Goal: Ask a question

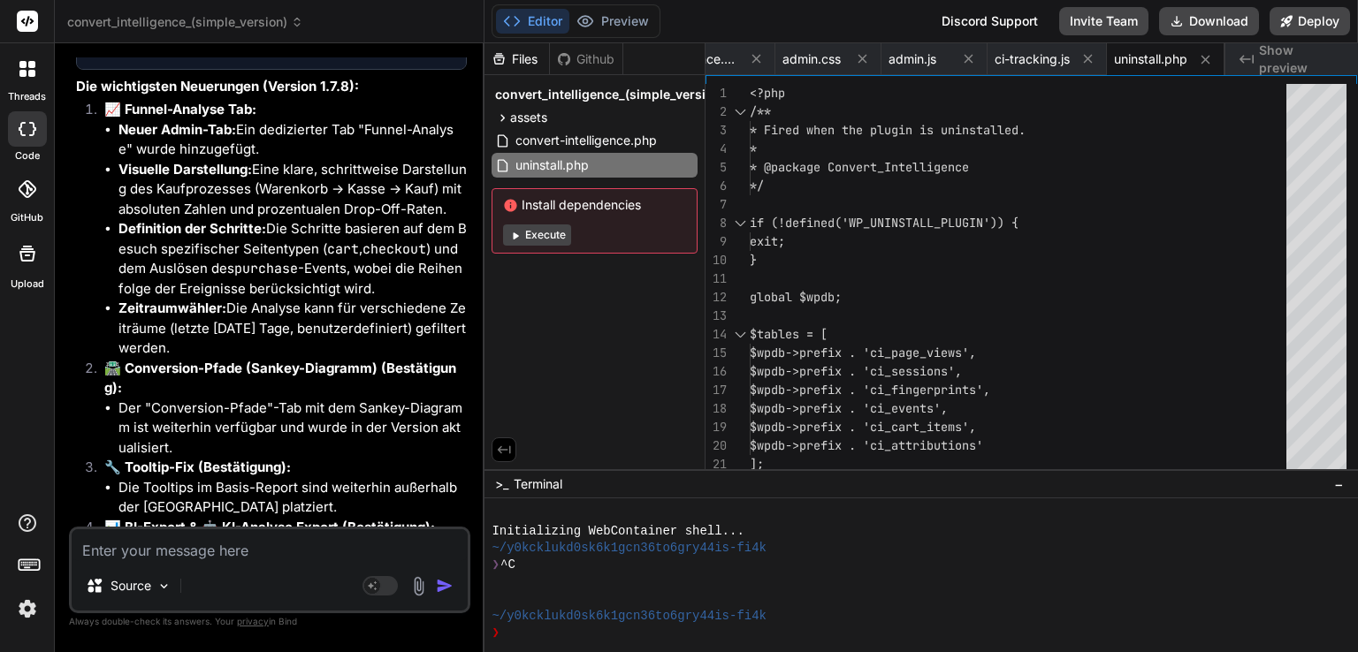
scroll to position [13743, 0]
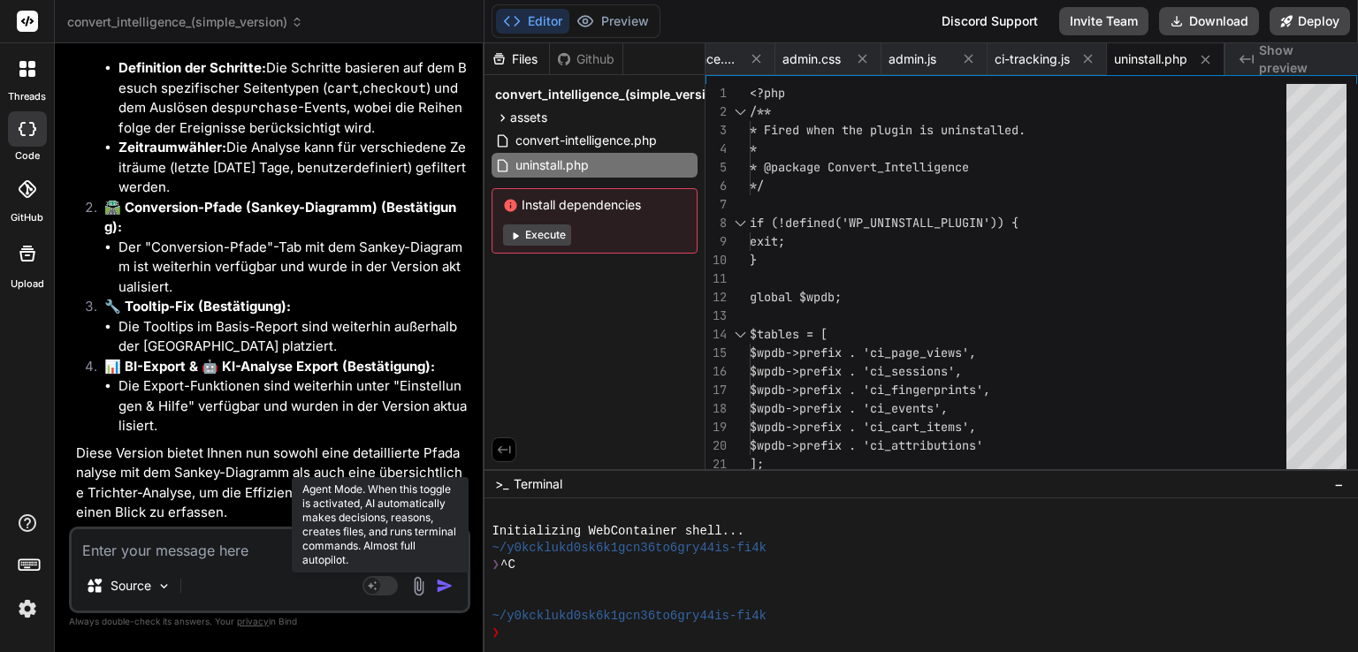
click at [390, 584] on rect at bounding box center [379, 585] width 35 height 19
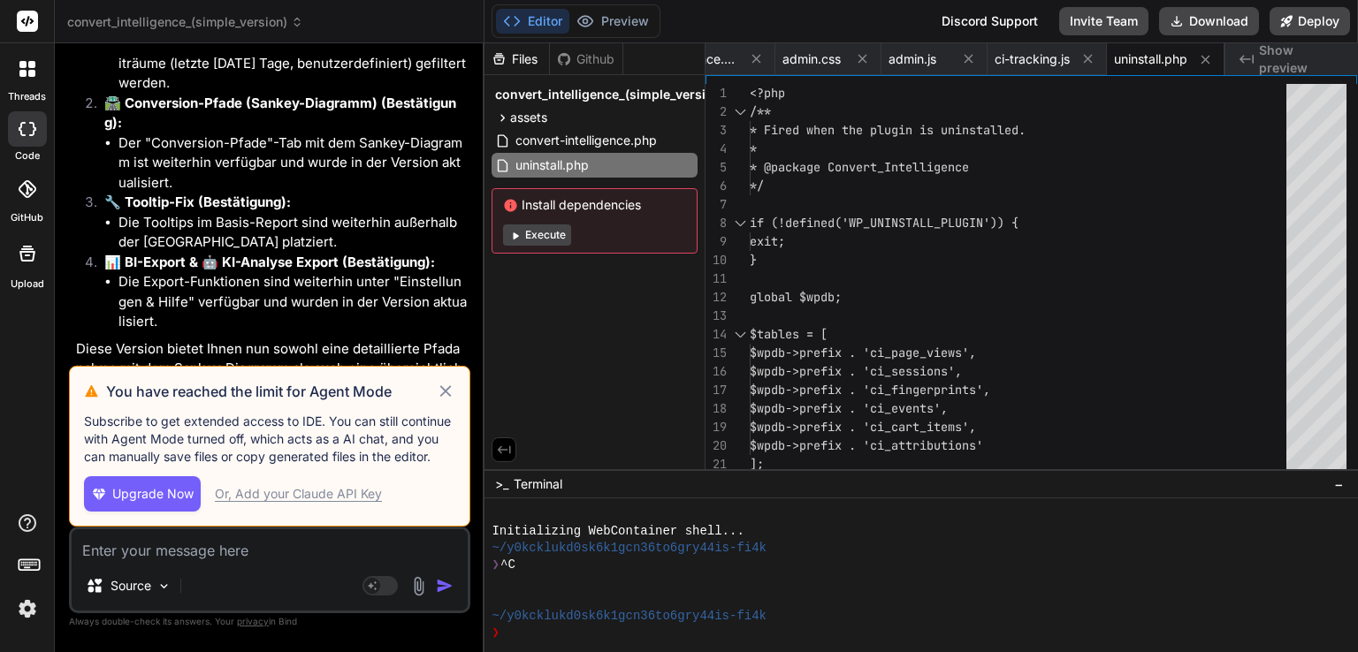
click at [441, 394] on icon at bounding box center [446, 391] width 20 height 21
type textarea "x"
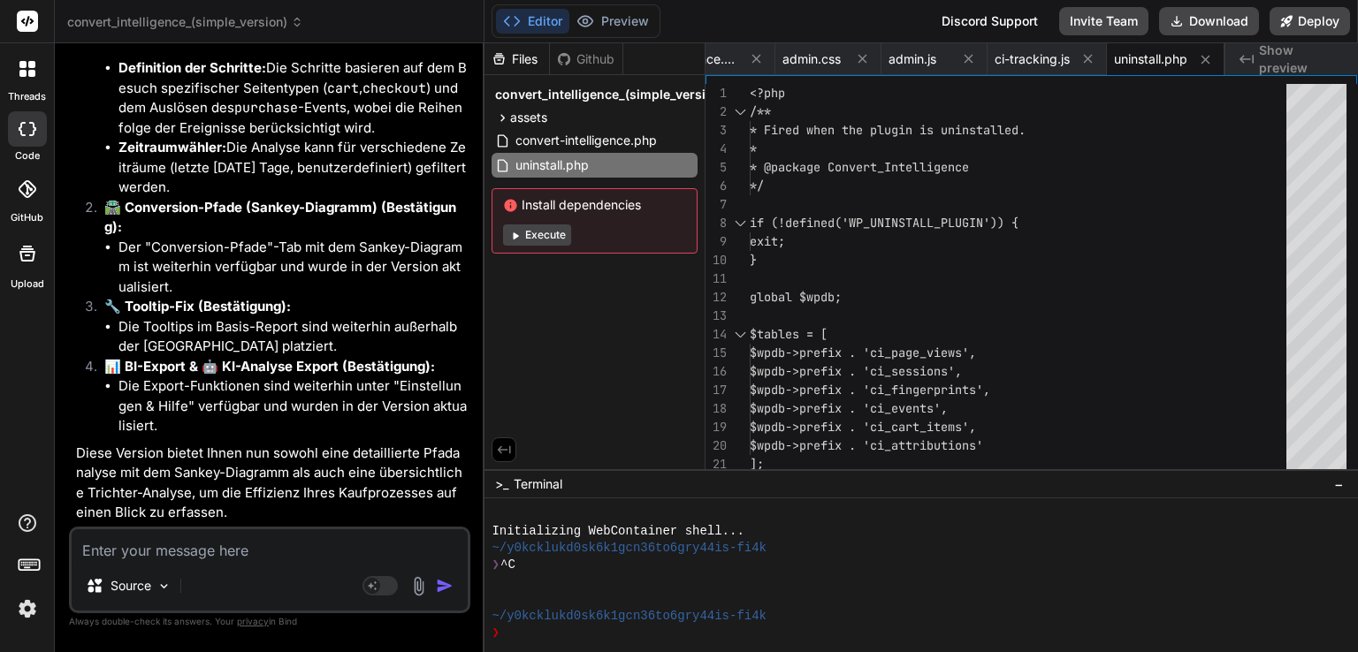
click at [256, 548] on textarea at bounding box center [270, 546] width 396 height 32
type textarea "p"
type textarea "x"
type textarea "pa"
type textarea "x"
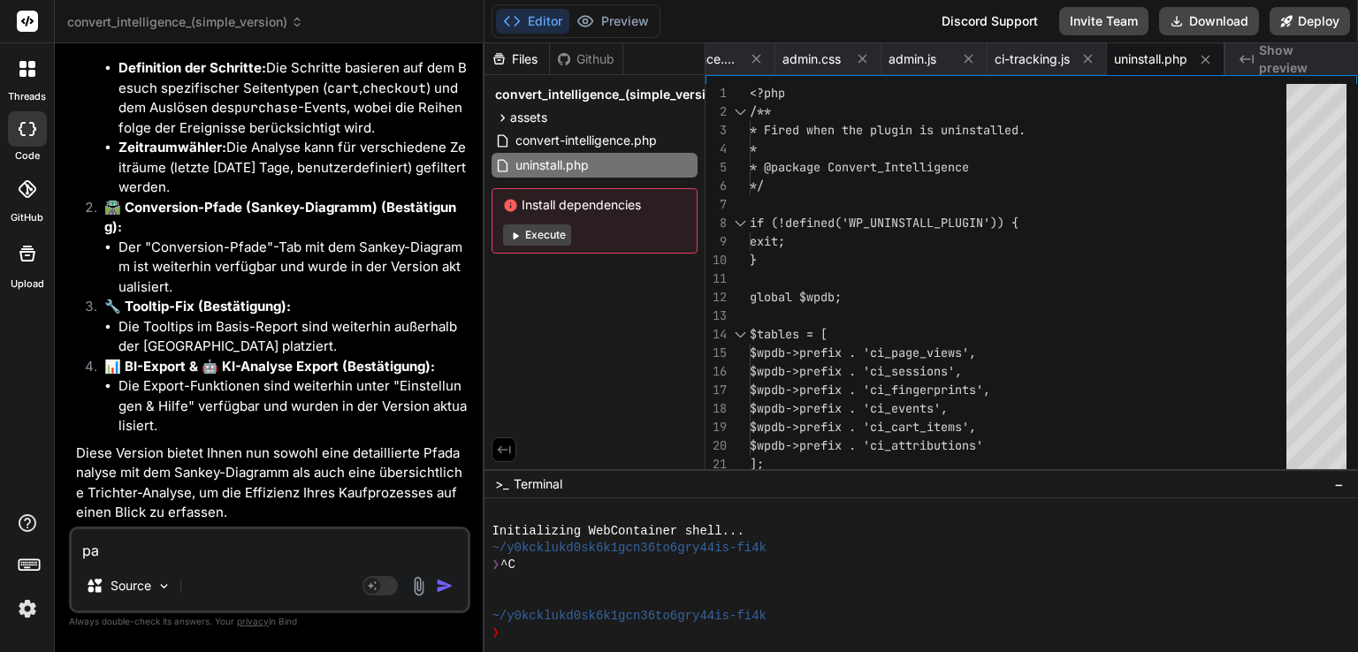
type textarea "pas"
type textarea "x"
type textarea "pass"
type textarea "x"
type textarea "passe"
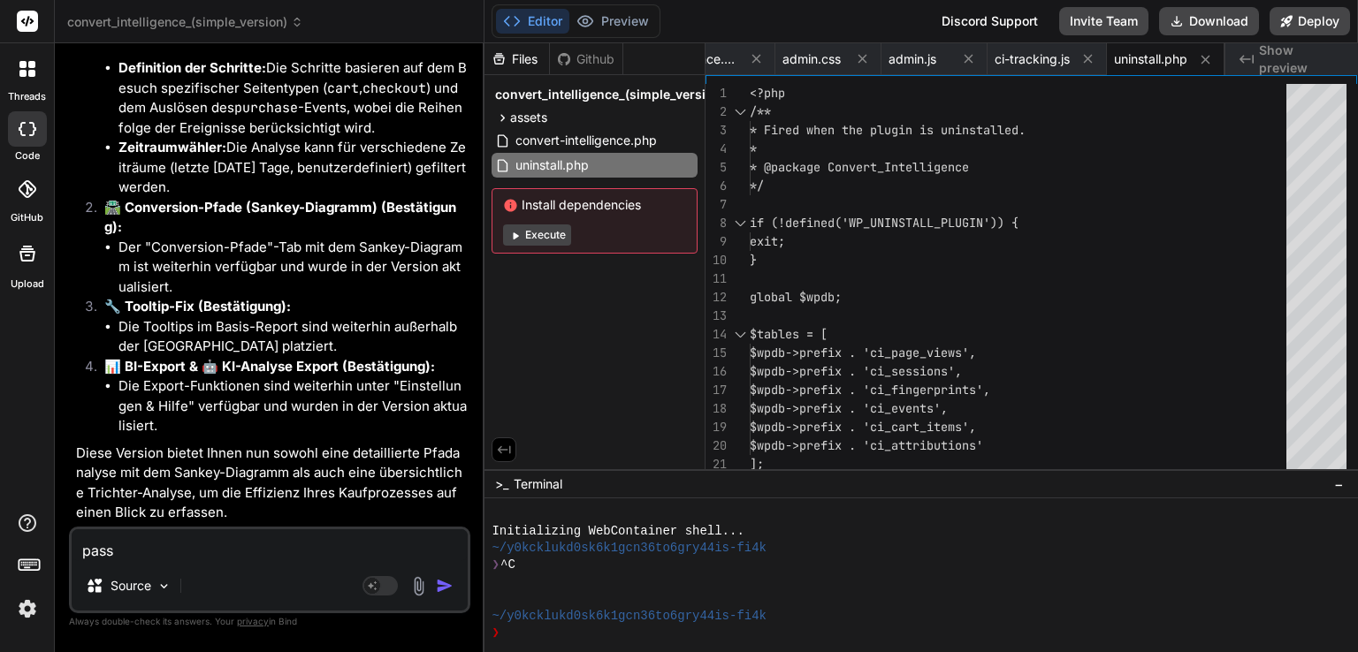
type textarea "x"
type textarea "passe"
type textarea "x"
type textarea "passe f"
type textarea "x"
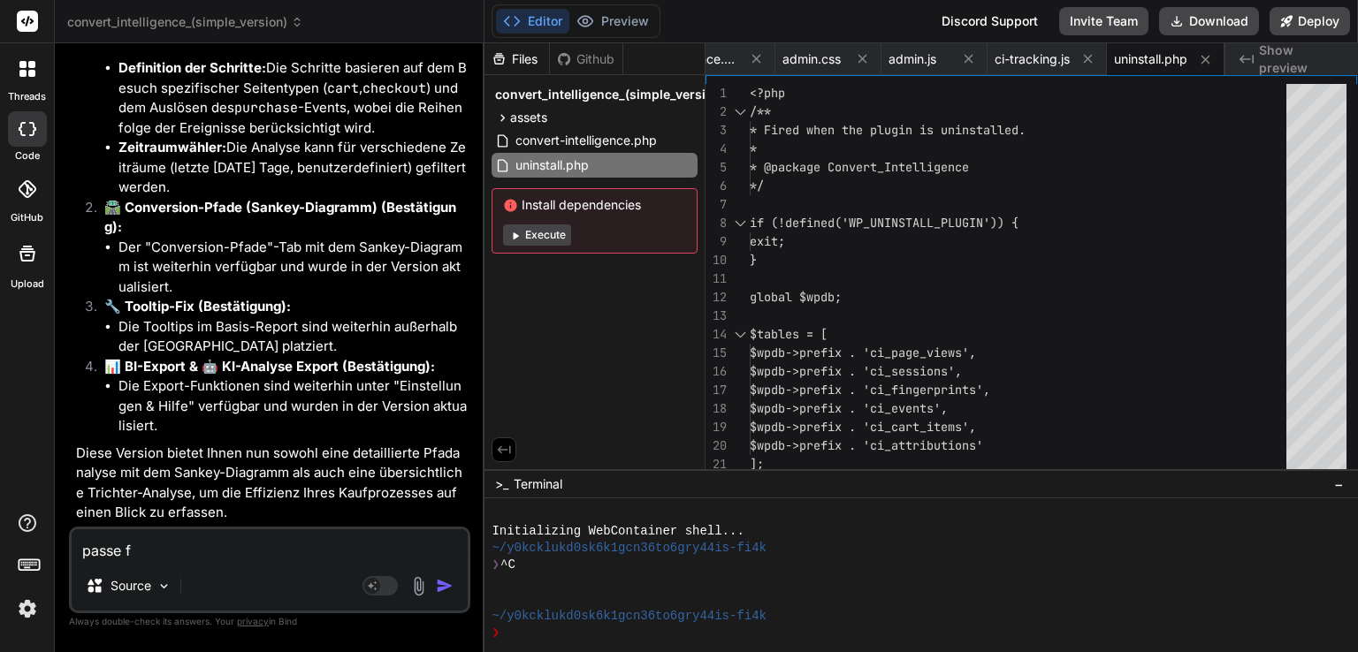
type textarea "passe fü"
type textarea "x"
type textarea "passe für"
type textarea "x"
type textarea "passe für"
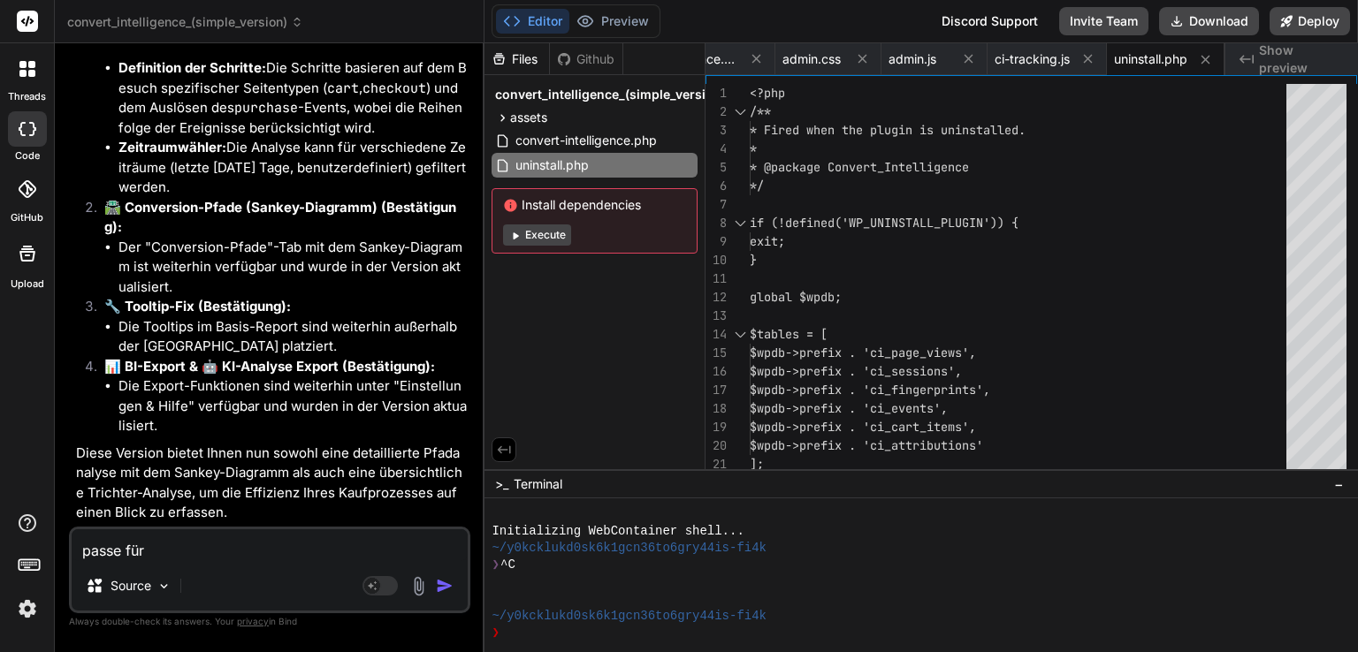
type textarea "x"
type textarea "passe für v"
type textarea "x"
type textarea "passe für ve"
type textarea "x"
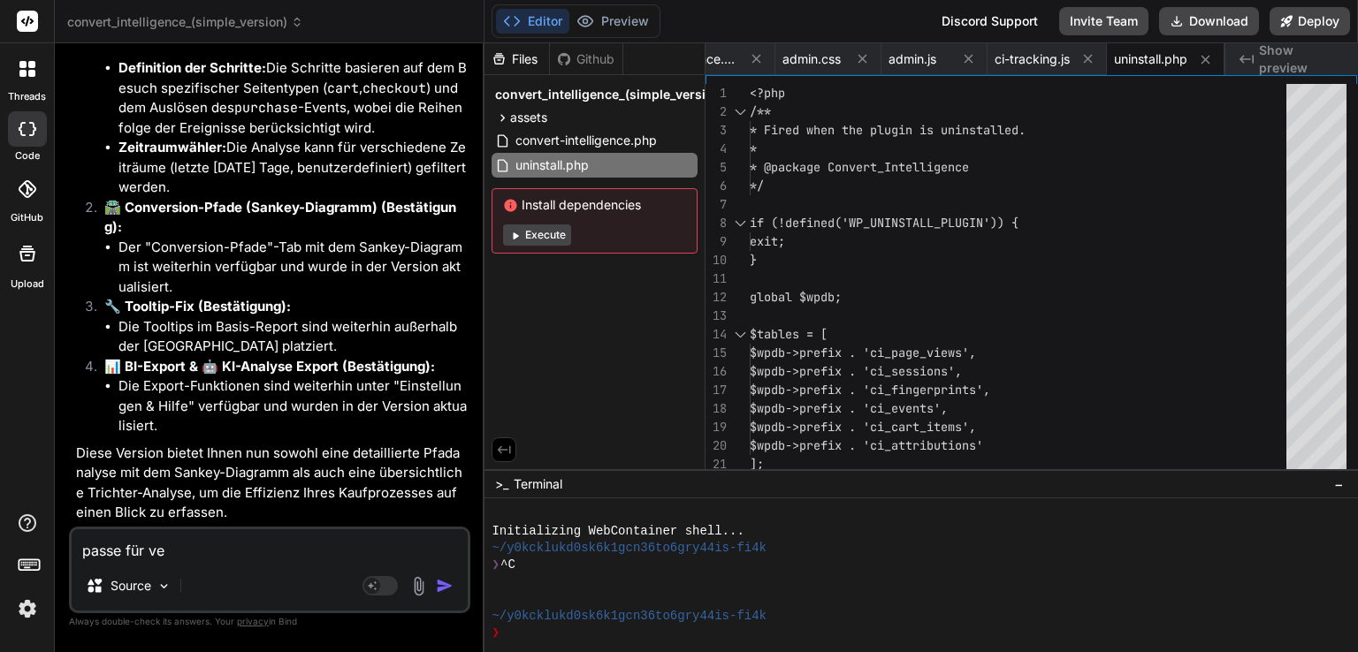
type textarea "passe für ver"
type textarea "x"
type textarea "passe für vers"
type textarea "x"
type textarea "passe für versi"
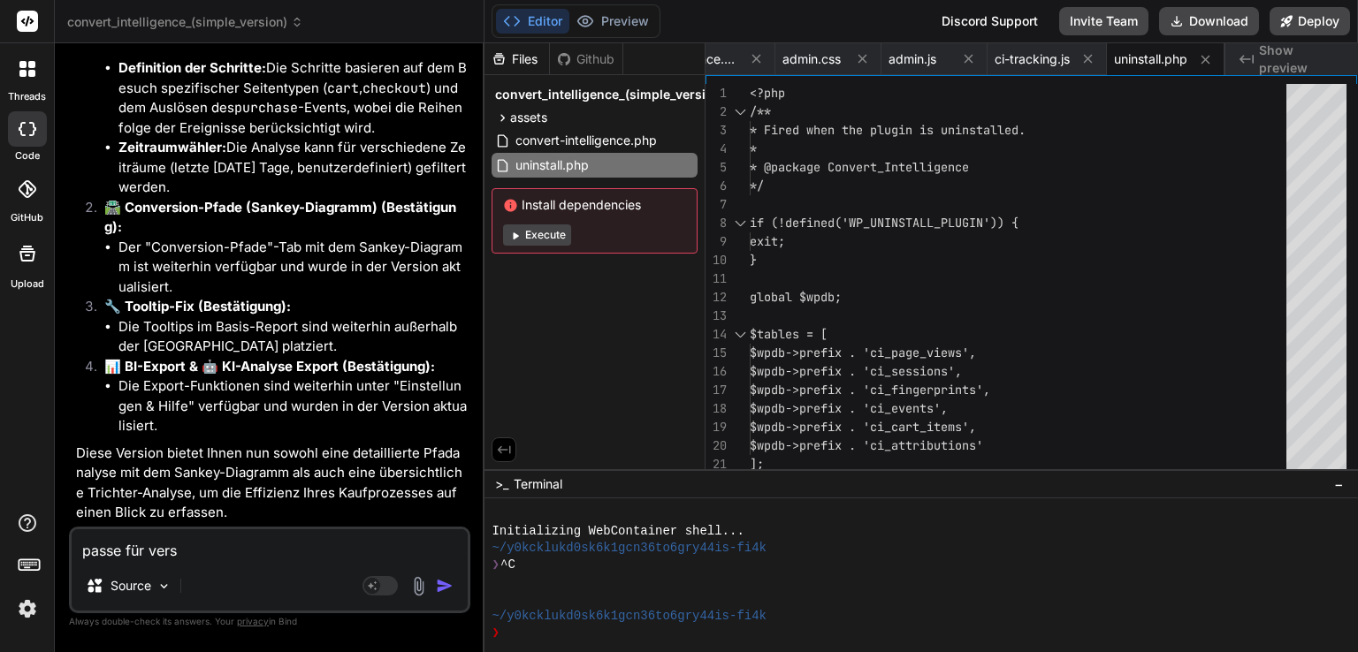
type textarea "x"
type textarea "passe für versio"
type textarea "x"
type textarea "passe für version"
type textarea "x"
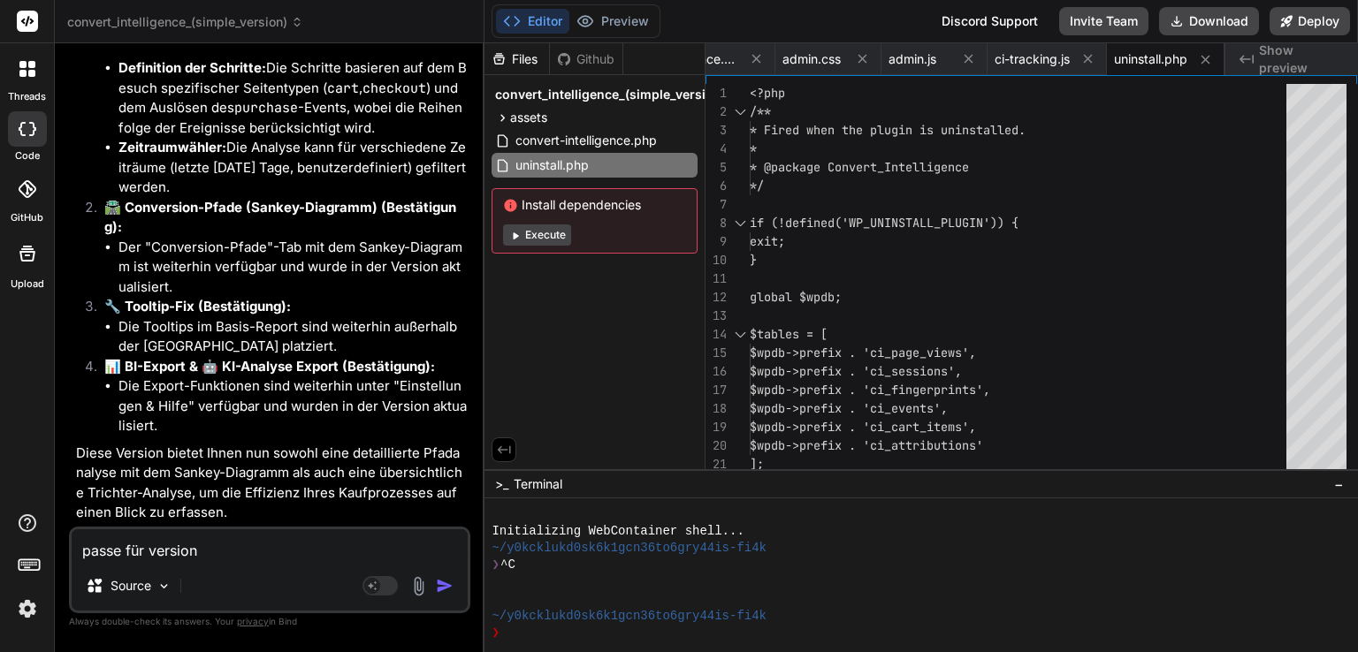
type textarea "passe für version"
type textarea "x"
type textarea "passe für version 1"
type textarea "x"
type textarea "passe für version 1."
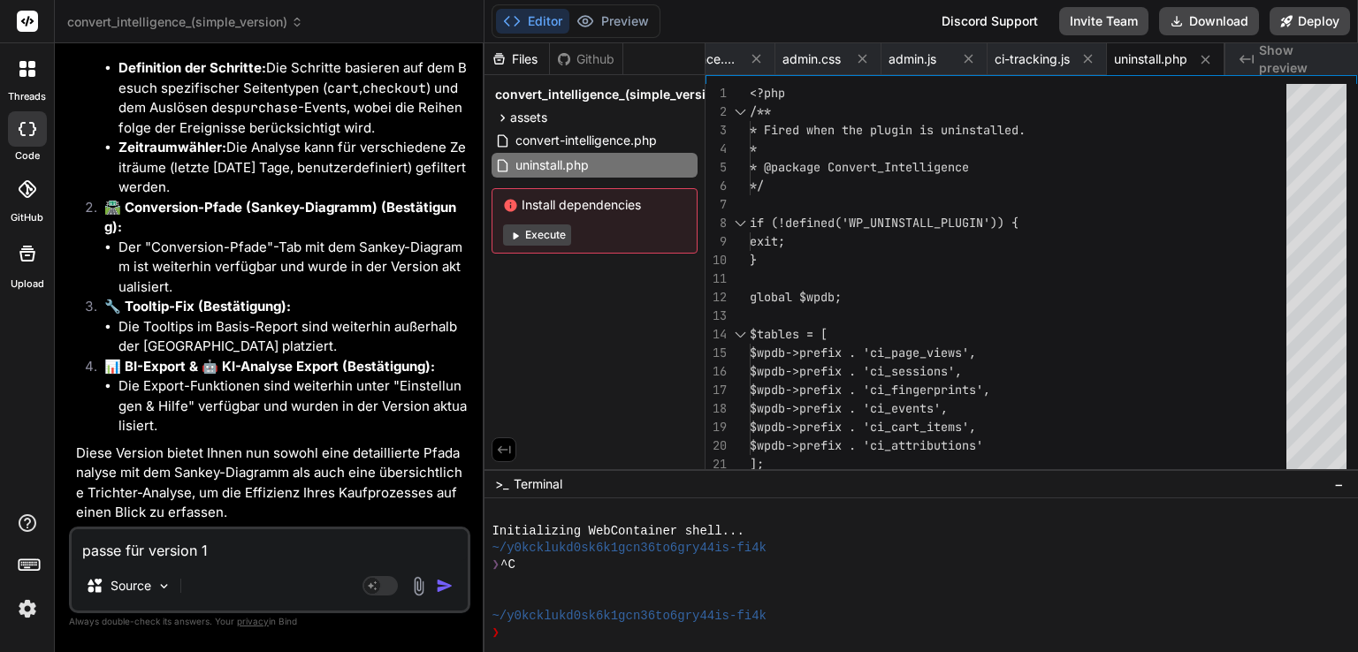
type textarea "x"
type textarea "passe für version 1.7"
type textarea "x"
type textarea "passe für version 1.7."
type textarea "x"
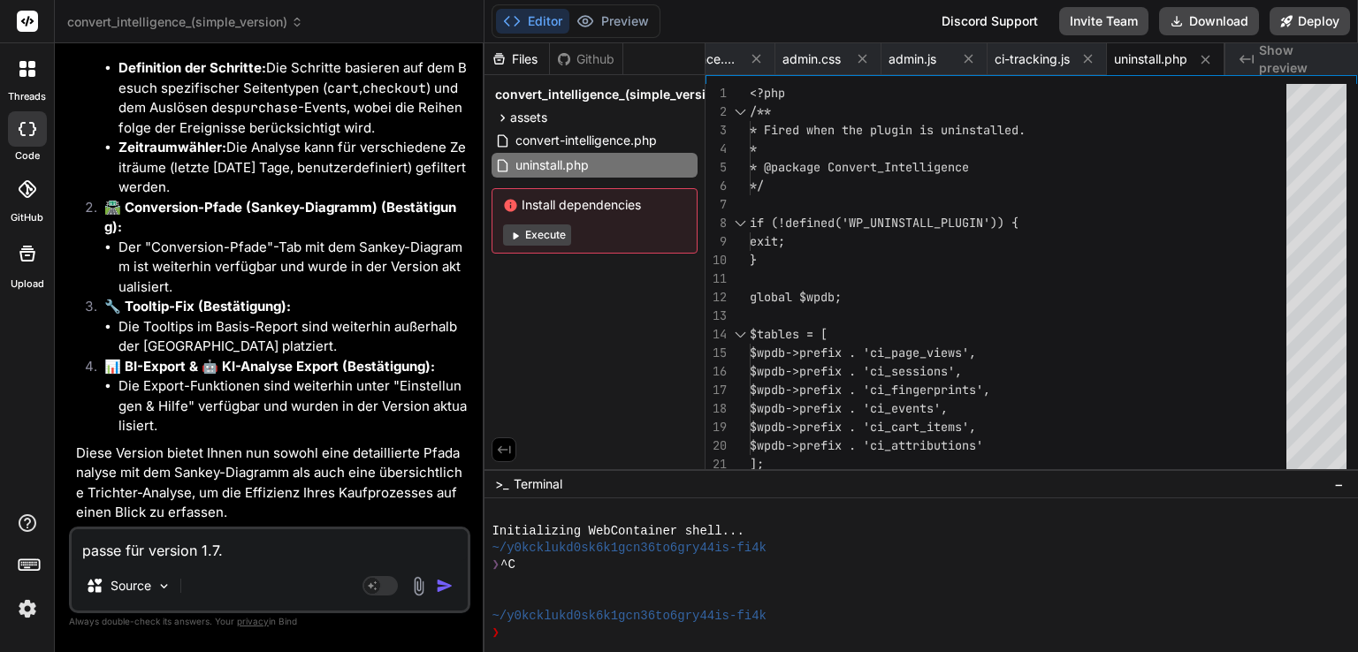
type textarea "passe für version 1.7.9"
type textarea "x"
type textarea "passe für version 1.7.9"
type textarea "x"
type textarea "passe für version 1.7.9 d"
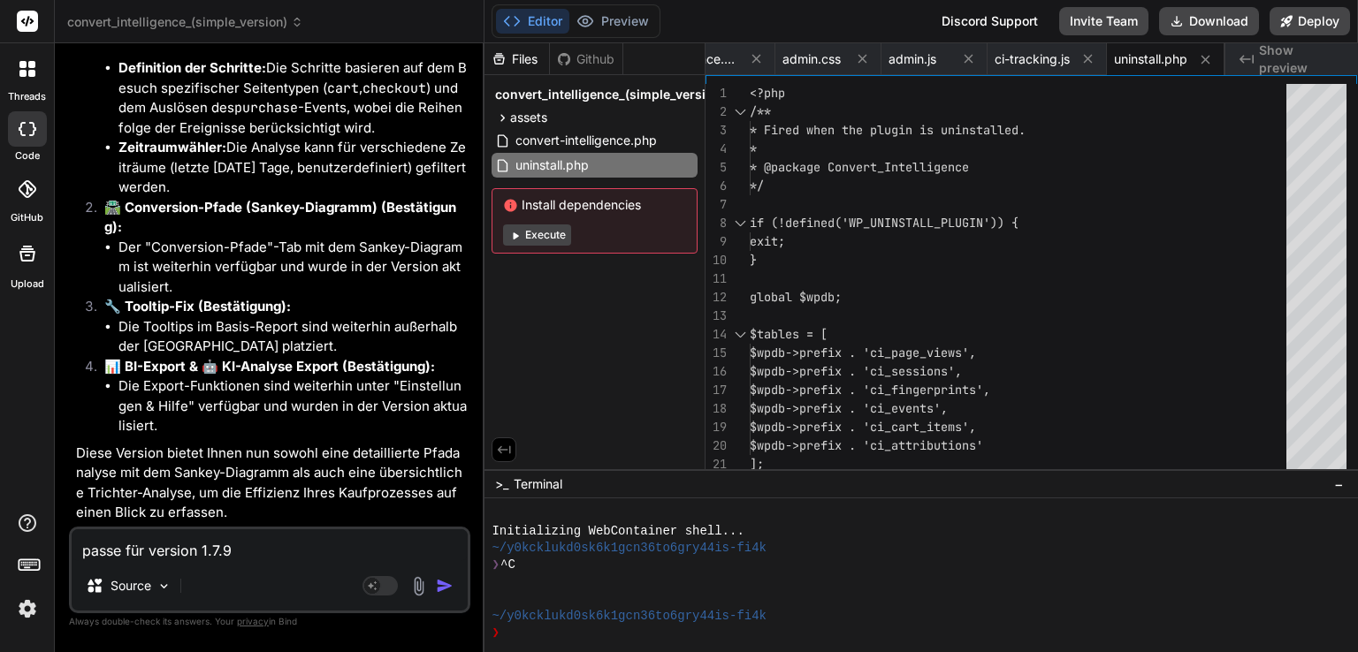
type textarea "x"
type textarea "passe für version 1.7.9 da"
type textarea "x"
type textarea "passe für version 1.7.9 das"
type textarea "x"
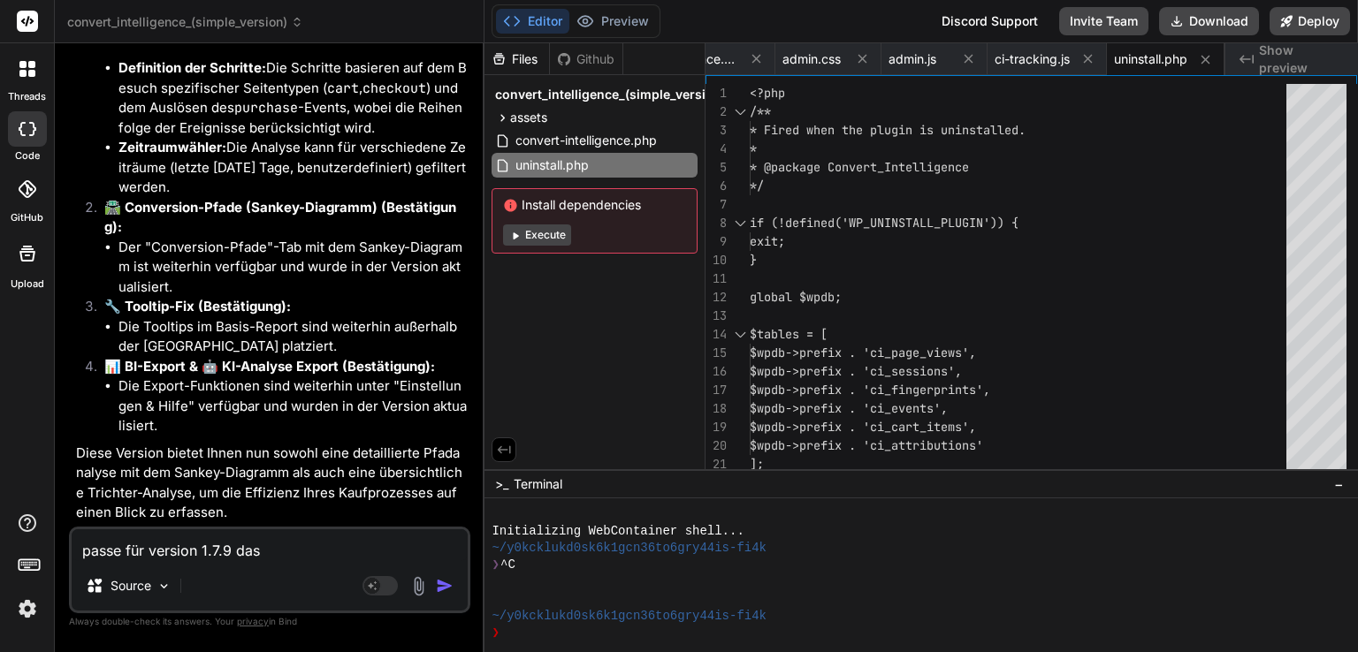
type textarea "passe für version 1.7.9 das"
type textarea "x"
type textarea "passe für version 1.7.9 das s"
type textarea "x"
type textarea "passe für version 1.7.9 das sa"
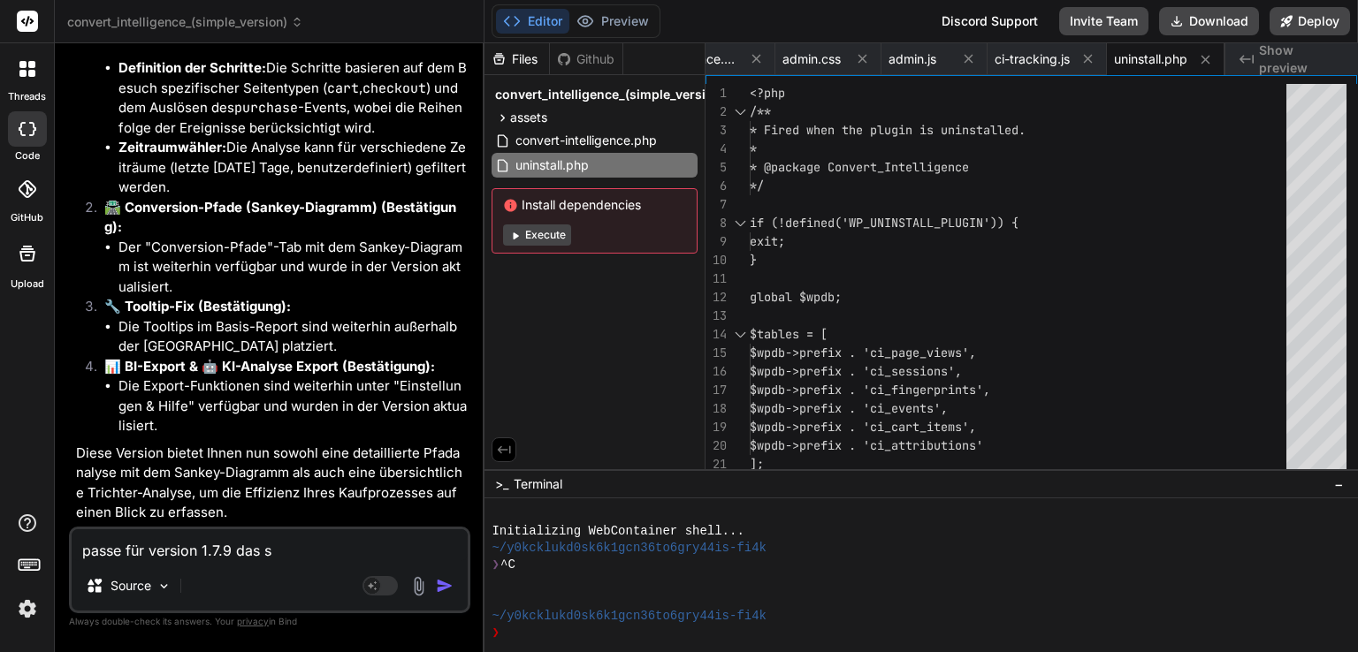
type textarea "x"
type textarea "passe für version 1.7.9 das san"
type textarea "x"
type textarea "passe für version 1.7.9 das sanj"
type textarea "x"
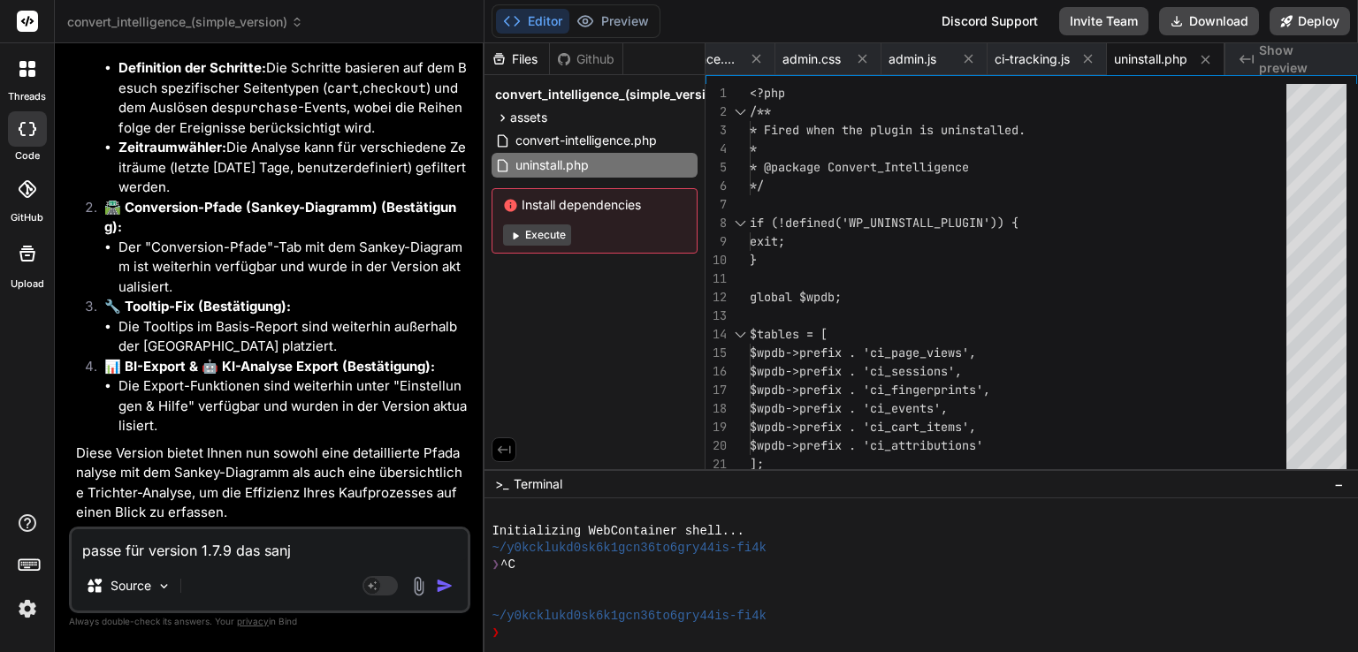
type textarea "passe für version 1.7.9 das san"
type textarea "x"
type textarea "passe für version 1.7.9 das sank"
type textarea "x"
type textarea "passe für version 1.7.9 das sanky"
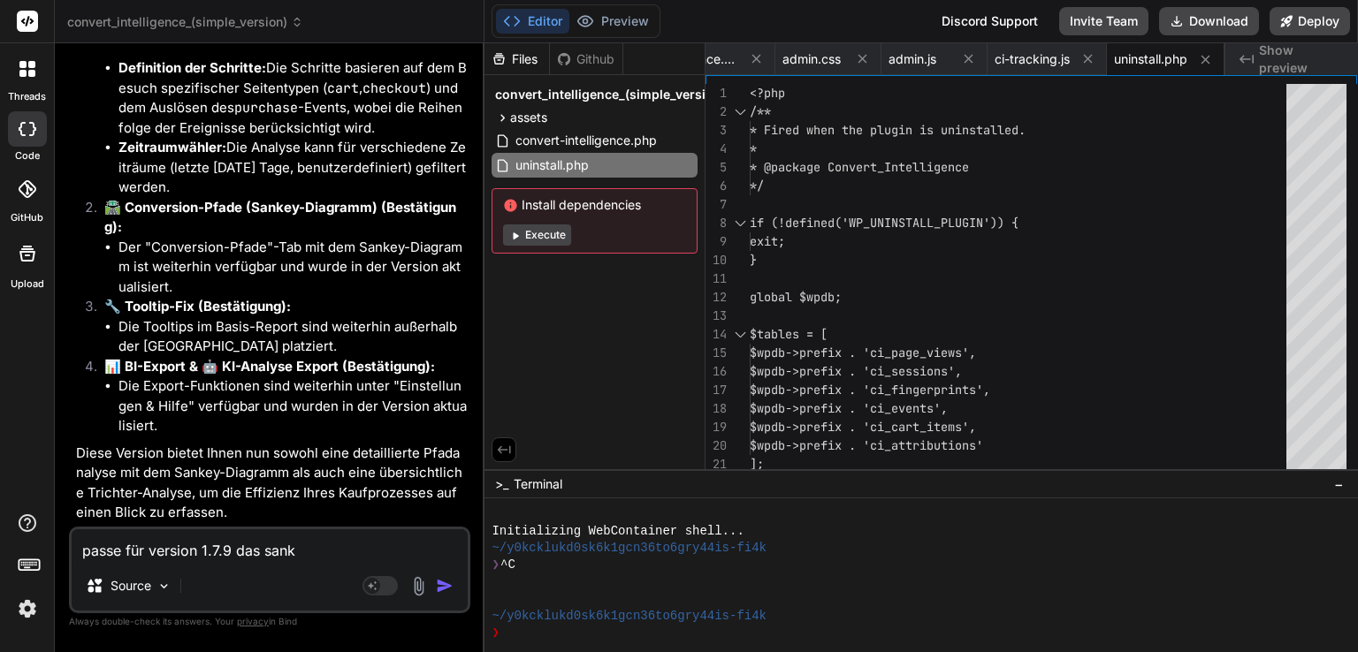
type textarea "x"
type textarea "passe für version 1.7.9 das sank"
type textarea "x"
type textarea "passe für version 1.7.9 das sanke"
type textarea "x"
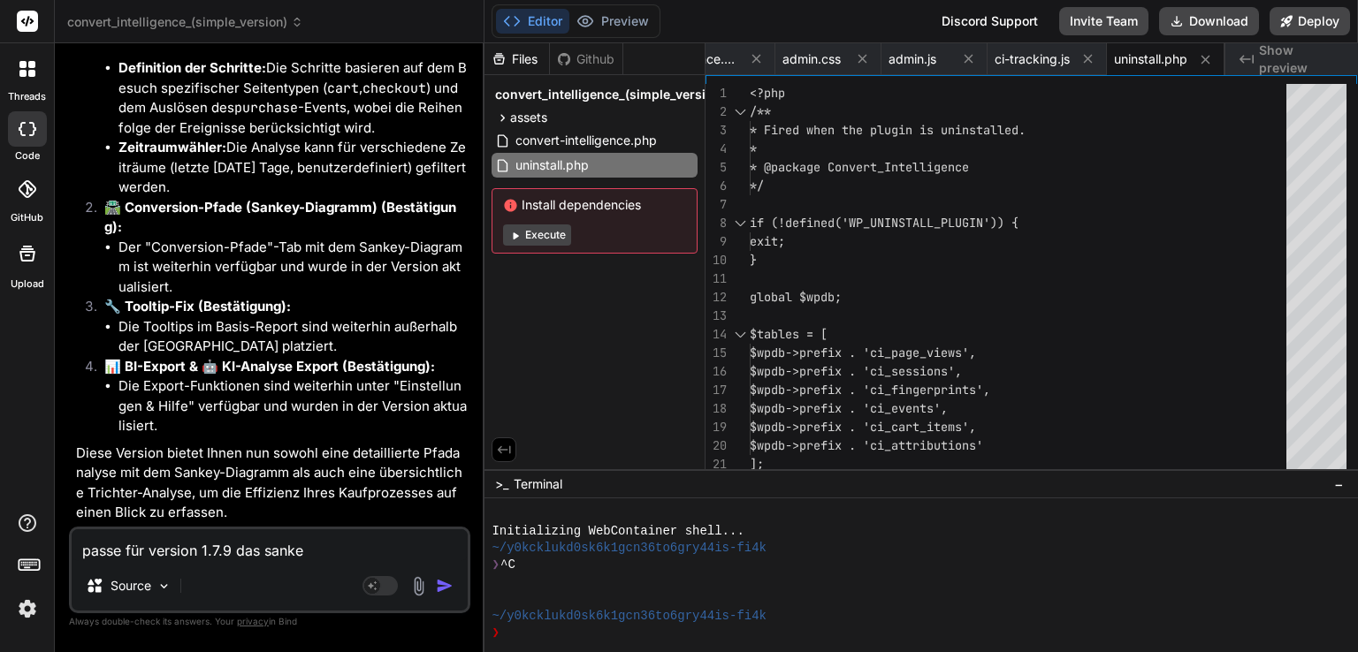
type textarea "passe für version 1.7.9 das sankey"
type textarea "x"
type textarea "passe für version 1.7.9 das sankey"
type textarea "x"
type textarea "passe für version 1.7.9 das sankey s"
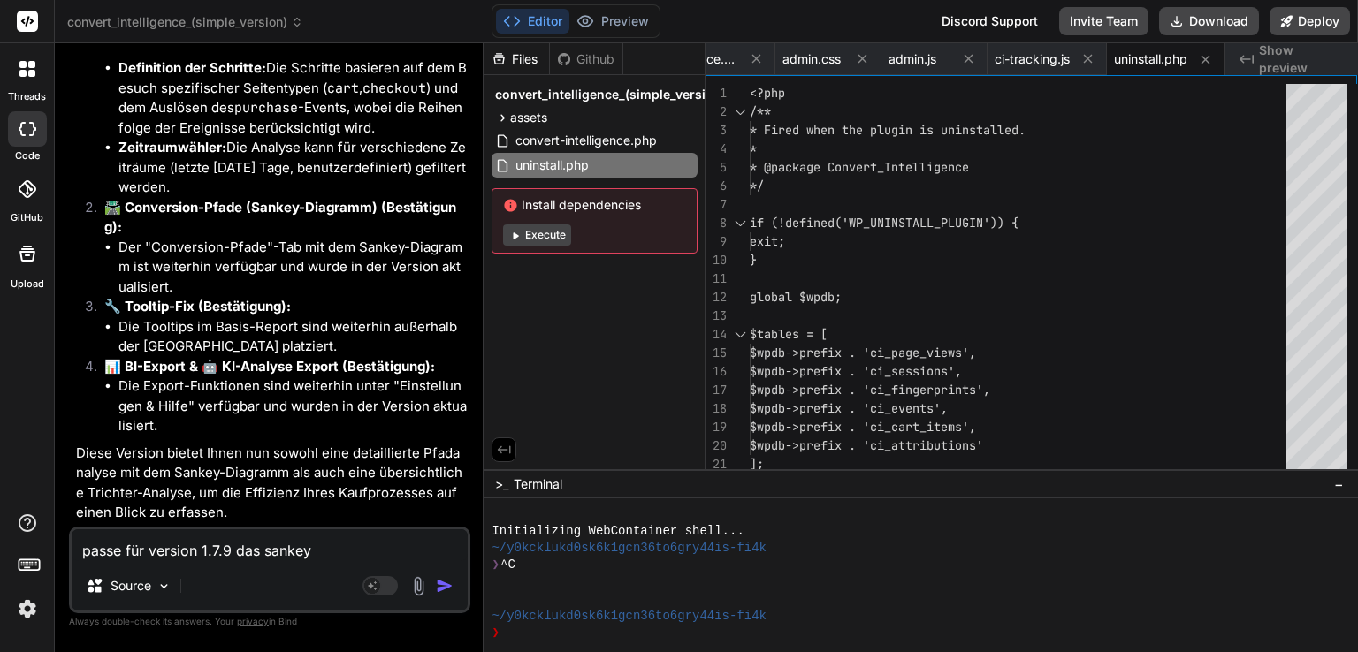
type textarea "x"
type textarea "passe für version 1.7.9 das sankey so"
type textarea "x"
type textarea "passe für version 1.7.9 das sankey so"
type textarea "x"
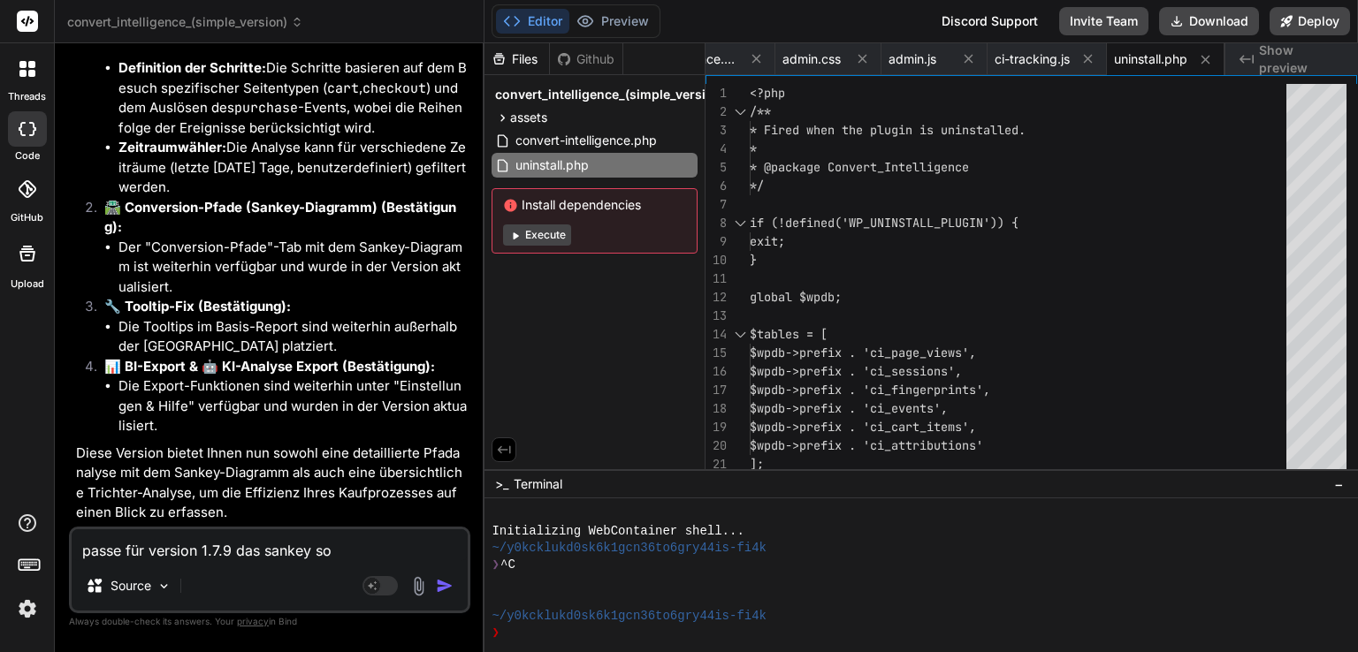
type textarea "passe für version 1.7.9 das sankey so a"
type textarea "x"
type textarea "passe für version 1.7.9 das sankey so an"
type textarea "x"
type textarea "passe für version 1.7.9 das sankey so an"
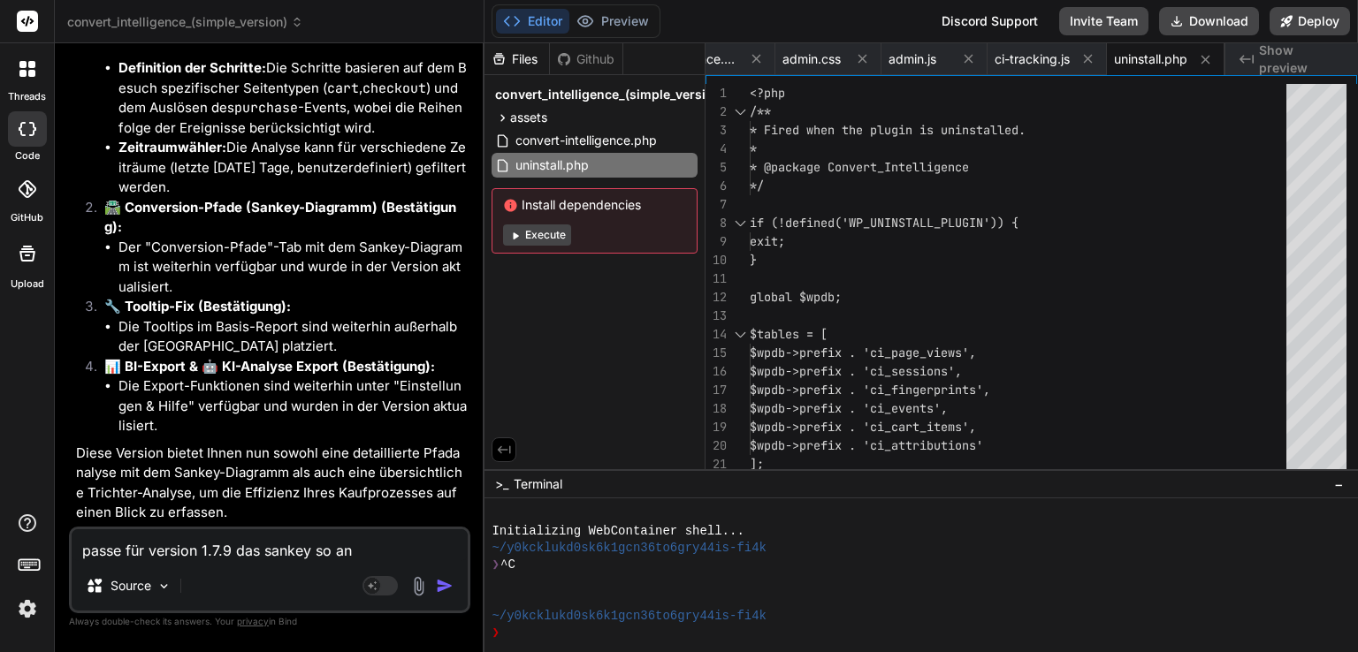
type textarea "x"
type textarea "passe für version 1.7.9 das sankey so an d"
type textarea "x"
type textarea "passe für version 1.7.9 das sankey so an da"
type textarea "x"
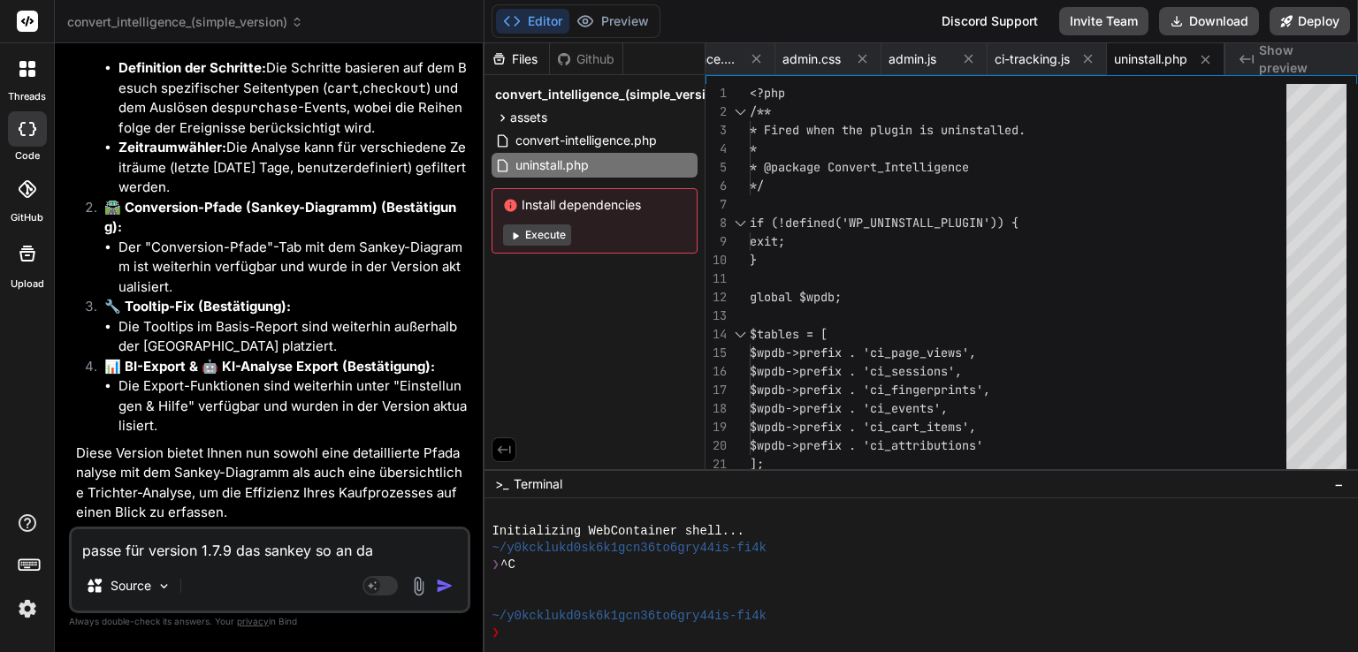
type textarea "passe für version 1.7.9 das sankey so an das"
type textarea "x"
type textarea "passe für version 1.7.9 das sankey so an das"
type textarea "x"
type textarea "passe für version 1.7.9 das sankey so an das n"
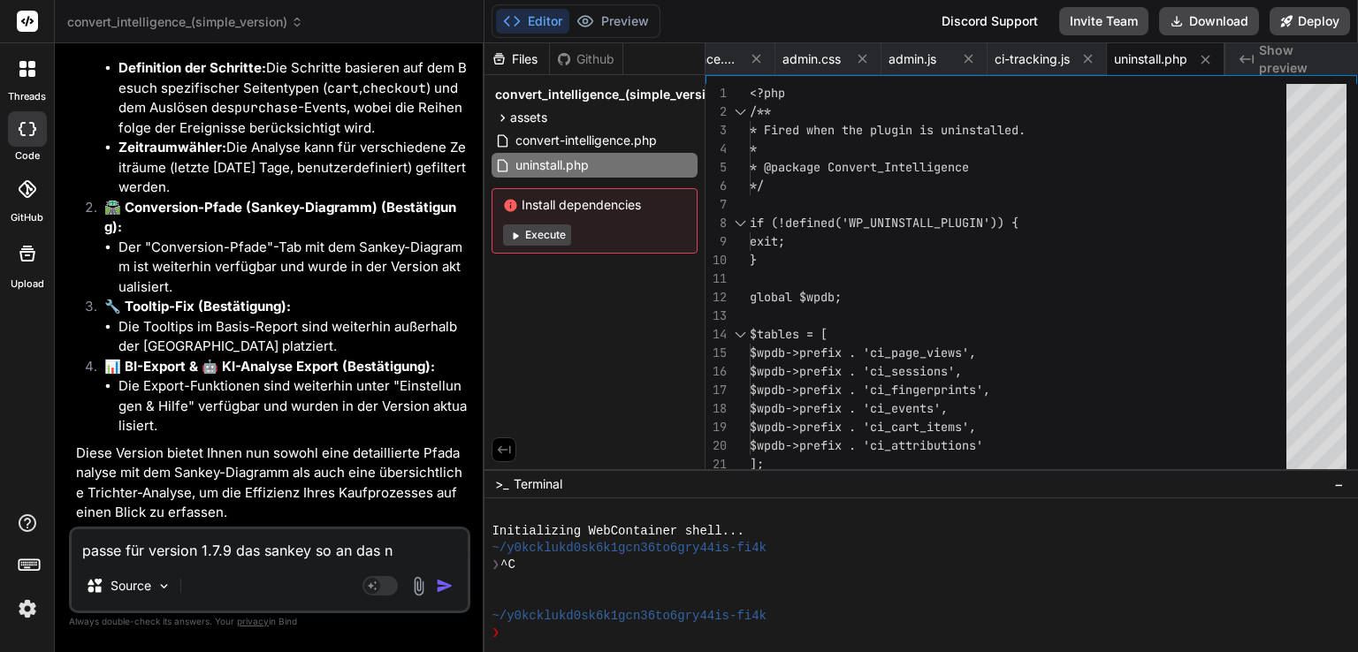
type textarea "x"
type textarea "passe für version 1.7.9 das sankey so an das ni"
type textarea "x"
type textarea "passe für version 1.7.9 das sankey so an das nic"
type textarea "x"
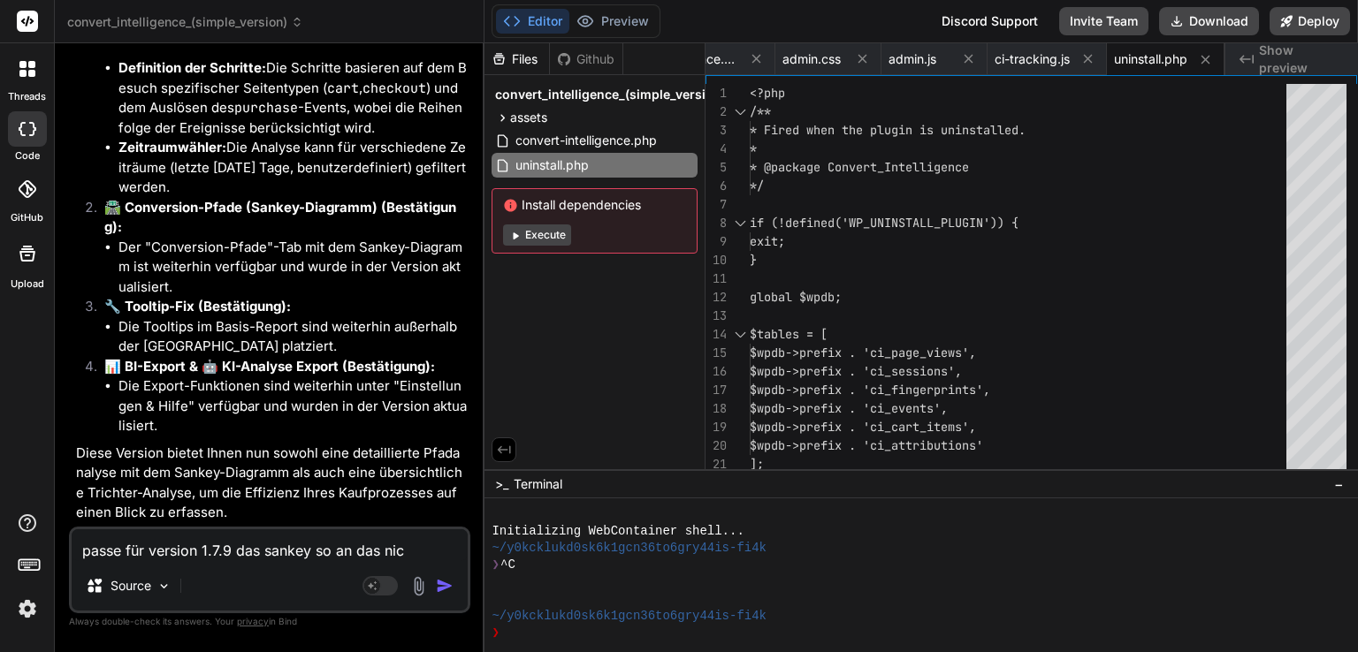
type textarea "passe für version 1.7.9 das sankey so an das nich"
type textarea "x"
type textarea "passe für version 1.7.9 das sankey so an das nicht"
type textarea "x"
type textarea "passe für version 1.7.9 das sankey so an das nicht"
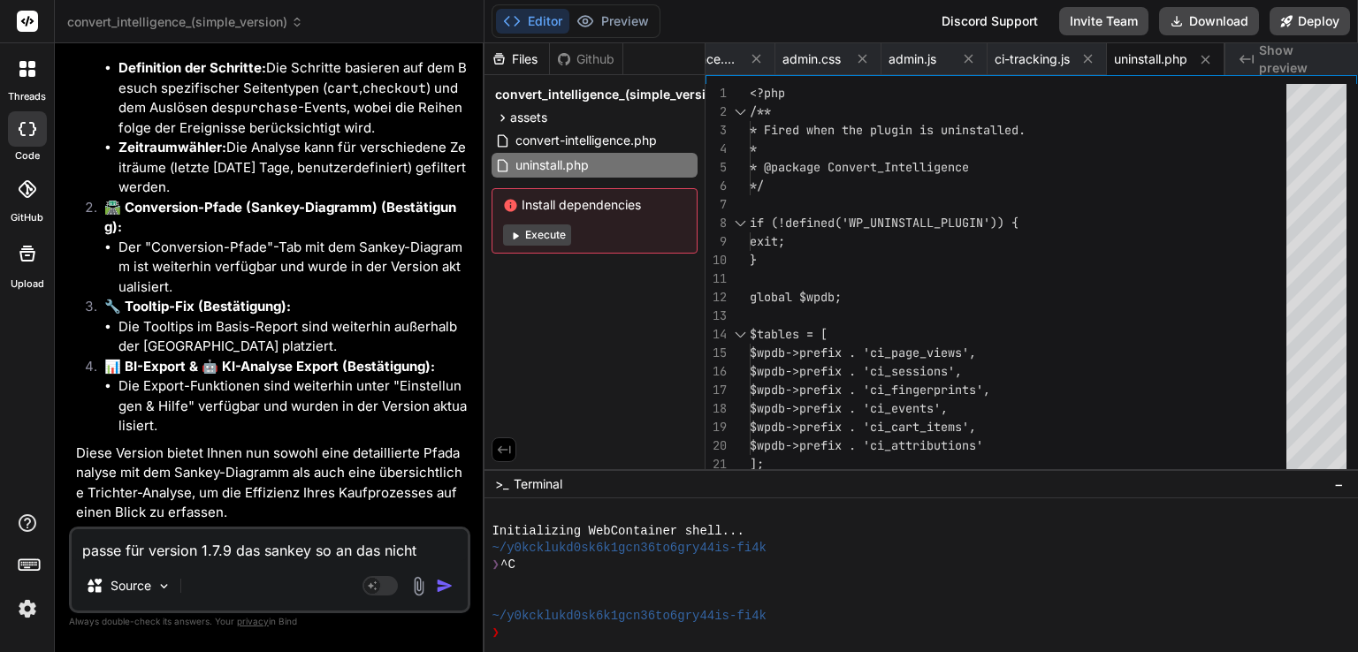
type textarea "x"
type textarea "passe für version 1.7.9 das sankey so an das nicht n"
type textarea "x"
type textarea "passe für version 1.7.9 das sankey so an das nicht nu"
type textarea "x"
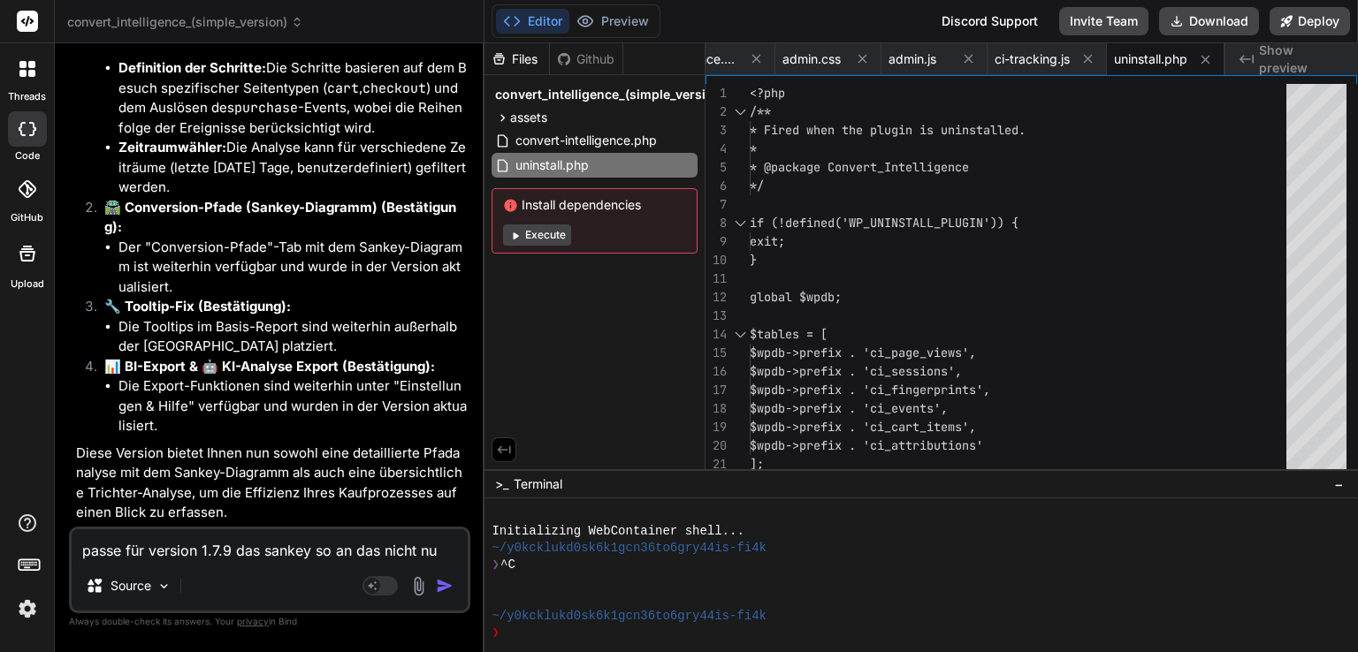
type textarea "passe für version 1.7.9 das sankey so an das nicht nur"
type textarea "x"
type textarea "passe für version 1.7.9 das sankey so an das nicht nur"
type textarea "x"
type textarea "passe für version 1.7.9 das sankey so an das nicht nur c"
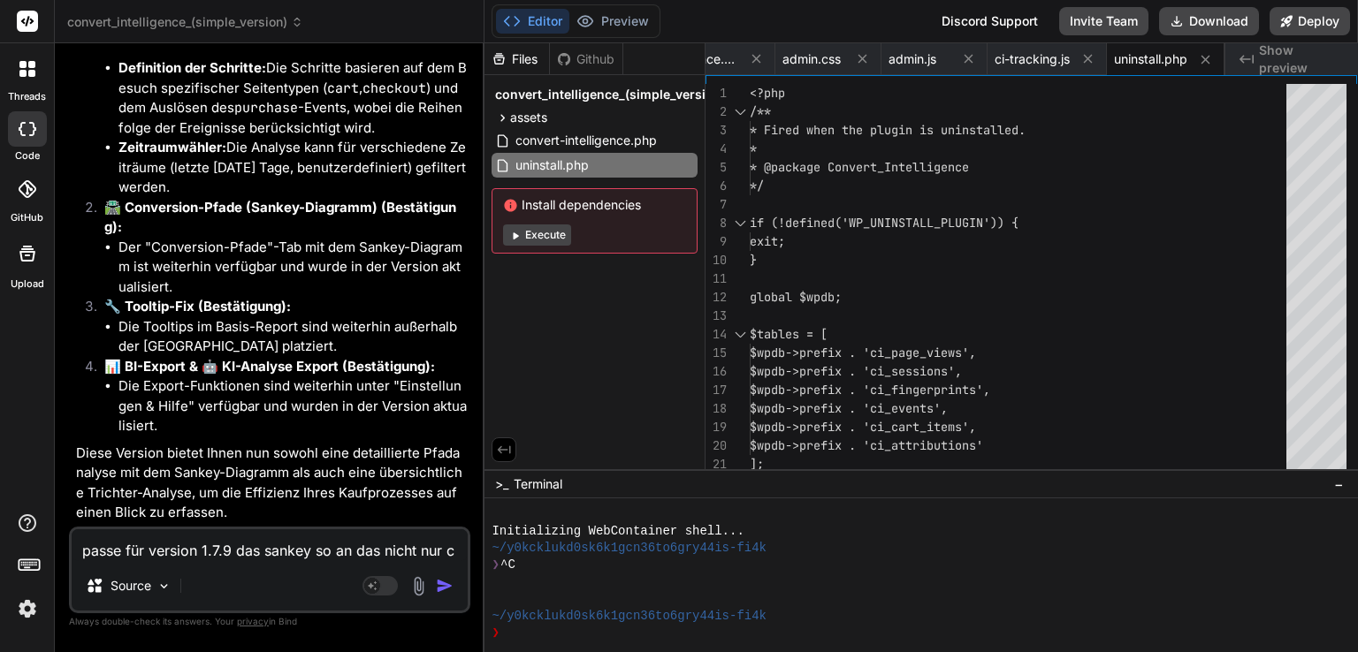
type textarea "x"
type textarea "passe für version 1.7.9 das sankey so an das nicht nur co"
type textarea "x"
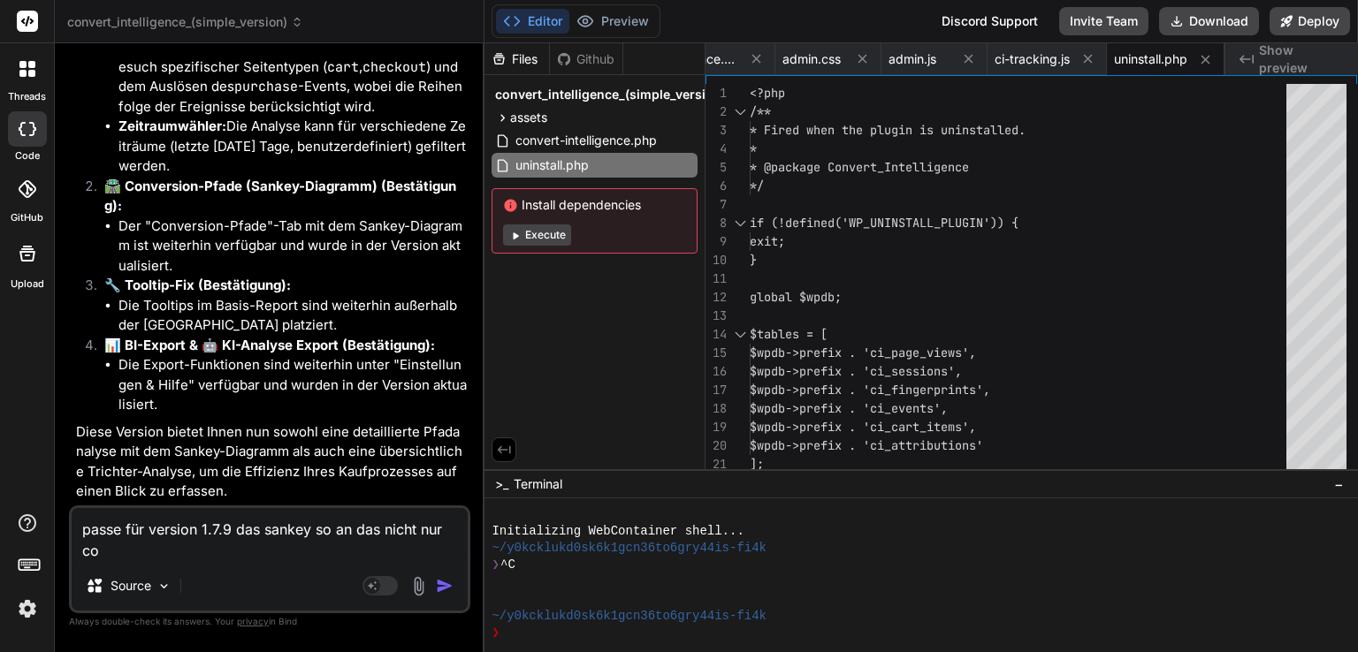
type textarea "passe für version 1.7.9 das sankey so an das nicht nur con"
type textarea "x"
type textarea "passe für version 1.7.9 das sankey so an das nicht nur conv"
type textarea "x"
type textarea "passe für version 1.7.9 das sankey so an das nicht nur conve"
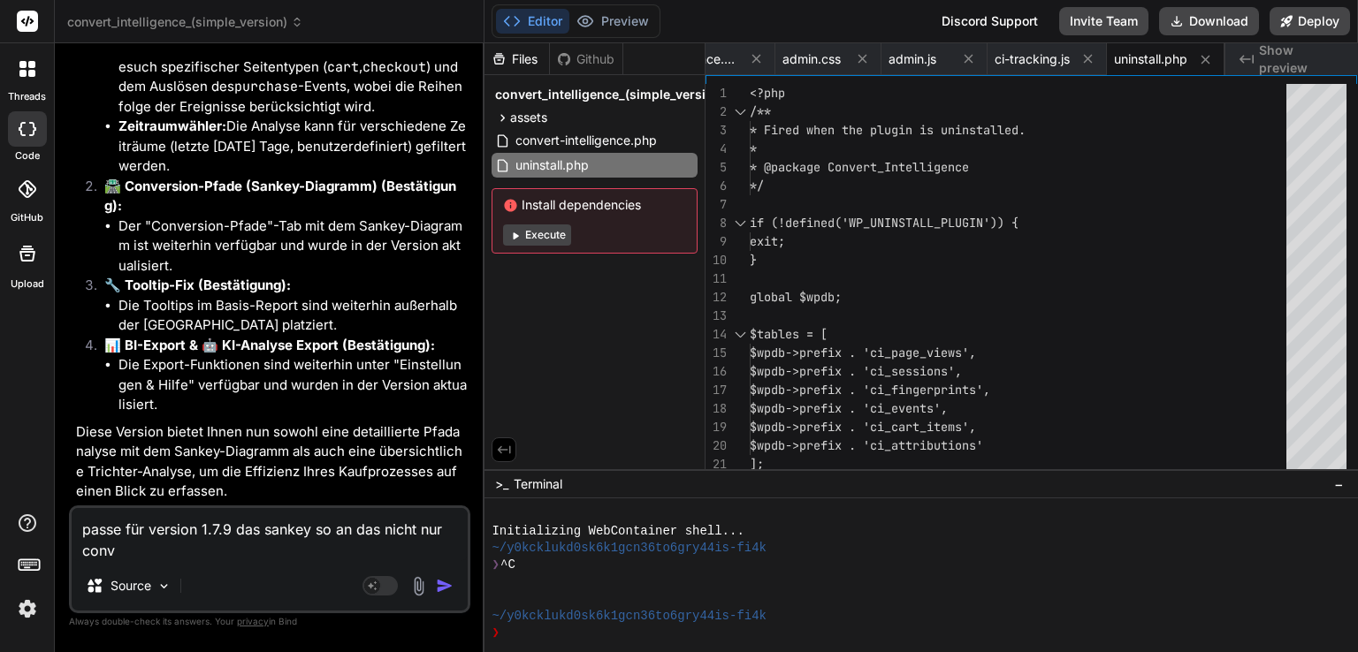
type textarea "x"
type textarea "passe für version 1.7.9 das sankey so an das nicht nur conver"
type textarea "x"
type textarea "passe für version 1.7.9 das sankey so an das nicht nur convers"
type textarea "x"
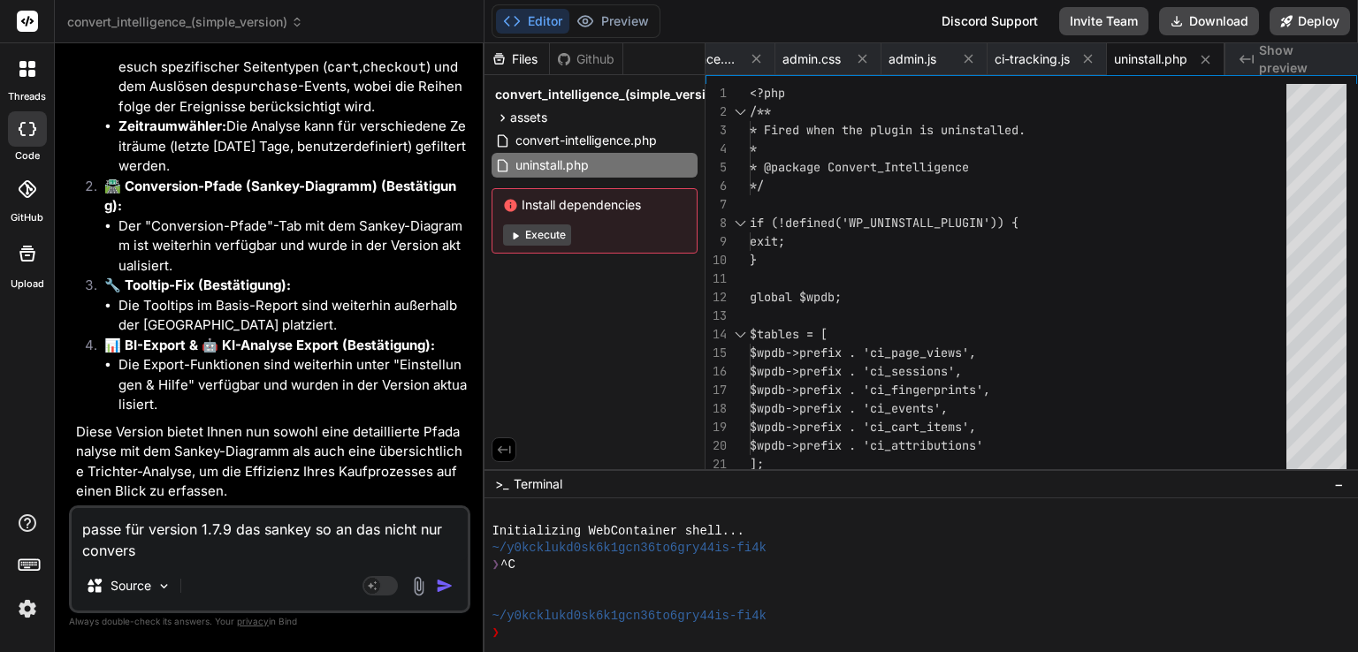
type textarea "passe für version 1.7.9 das sankey so an das nicht nur conversi"
type textarea "x"
type textarea "passe für version 1.7.9 das sankey so an das nicht nur conversio"
type textarea "x"
type textarea "passe für version 1.7.9 das sankey so an das nicht nur conversion"
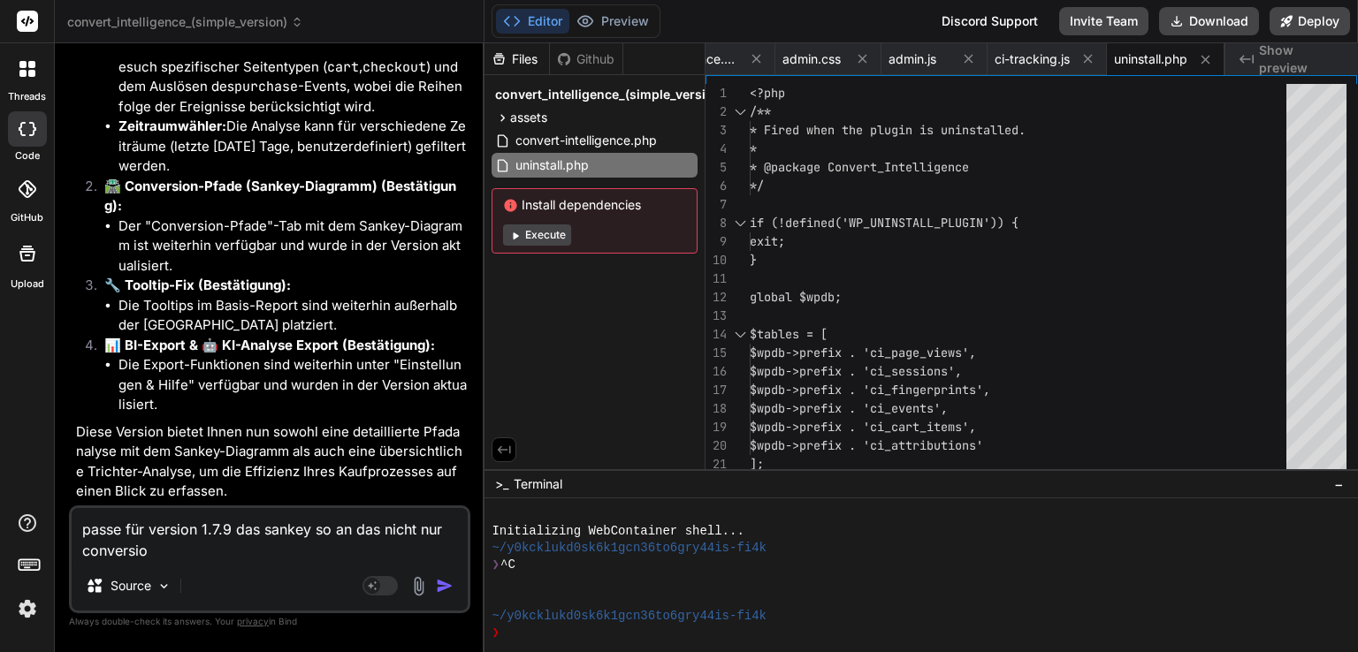
type textarea "x"
type textarea "passe für version 1.7.9 das sankey so an das nicht nur conversionp"
type textarea "x"
type textarea "passe für version 1.7.9 das sankey so an das nicht nur conversionpf"
type textarea "x"
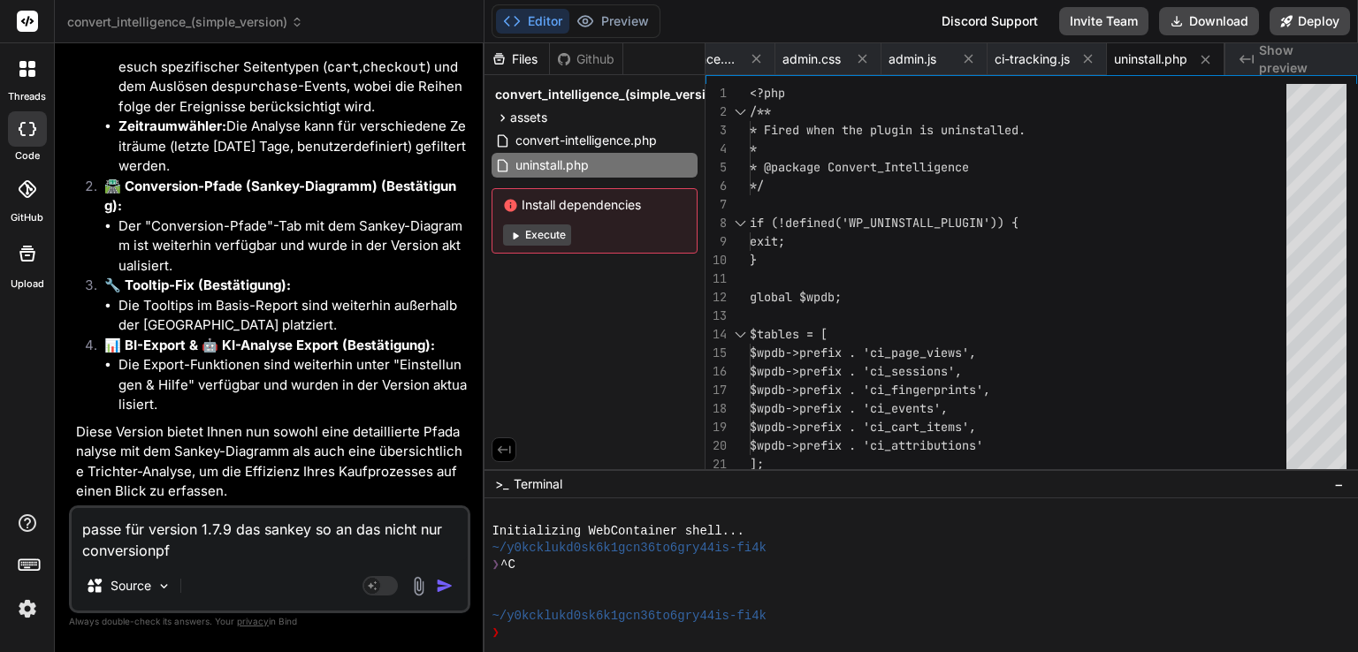
type textarea "passe für version 1.7.9 das sankey so an das nicht nur conversionpfa"
type textarea "x"
type textarea "passe für version 1.7.9 das sankey so an das nicht nur conversionpfad"
type textarea "x"
type textarea "passe für version 1.7.9 das sankey so an das nicht nur conversionpfade"
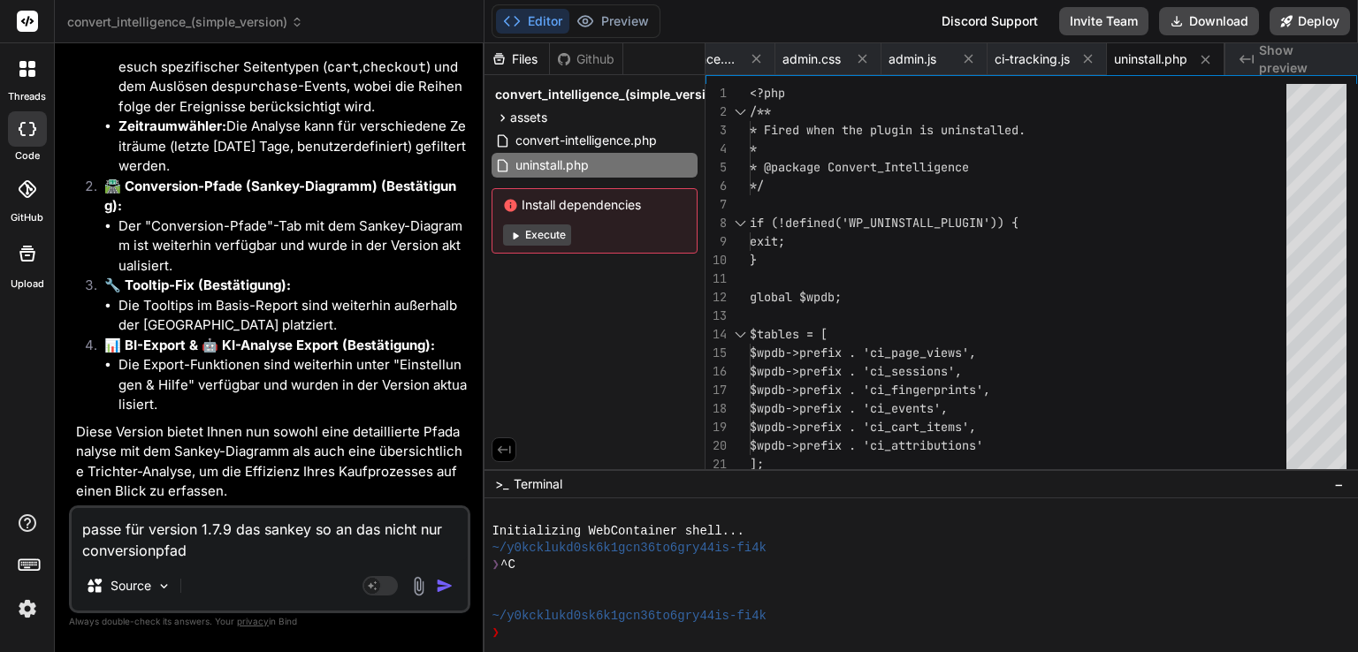
type textarea "x"
type textarea "passe für version 1.7.9 das sankey so an das nicht nur conversionpfade"
type textarea "x"
type textarea "passe für version 1.7.9 das sankey so an das nicht nur conversionpfade a"
type textarea "x"
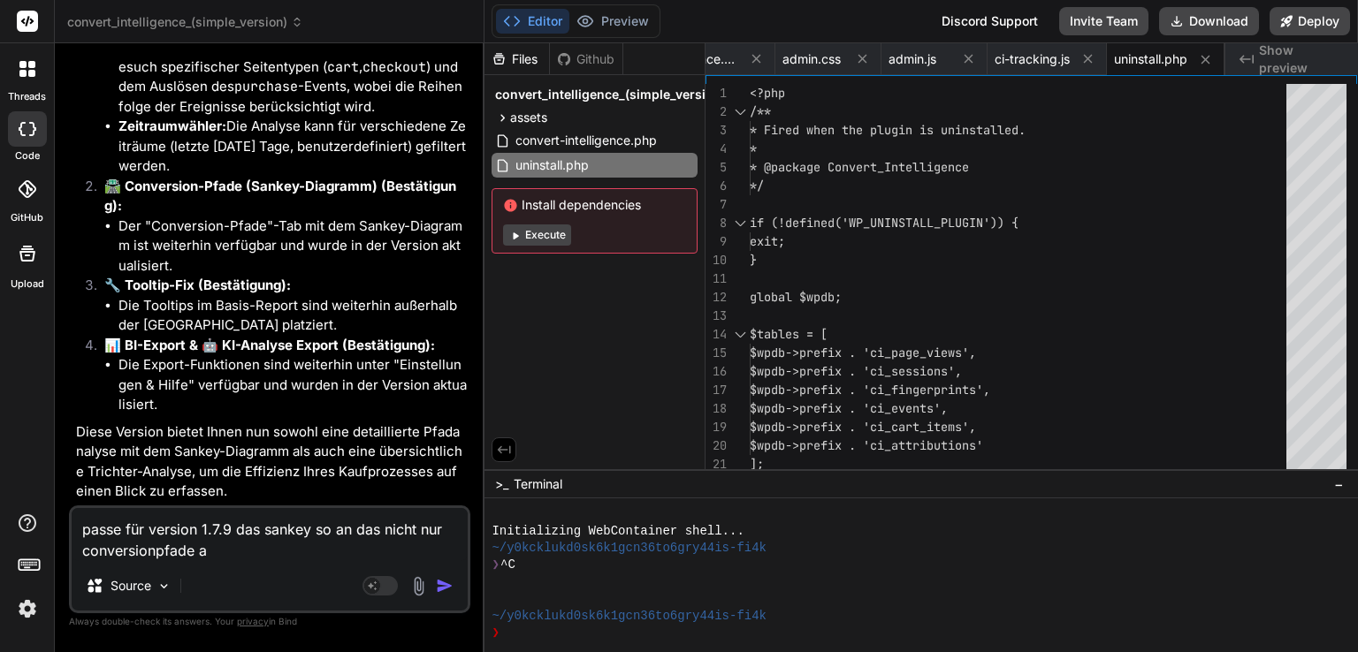
type textarea "passe für version 1.7.9 das sankey so an das nicht nur conversionpfade an"
type textarea "x"
type textarea "passe für version 1.7.9 das sankey so an das nicht nur conversionpfade ang"
type textarea "x"
type textarea "passe für version 1.7.9 das sankey so an das nicht nur conversionpfade ange"
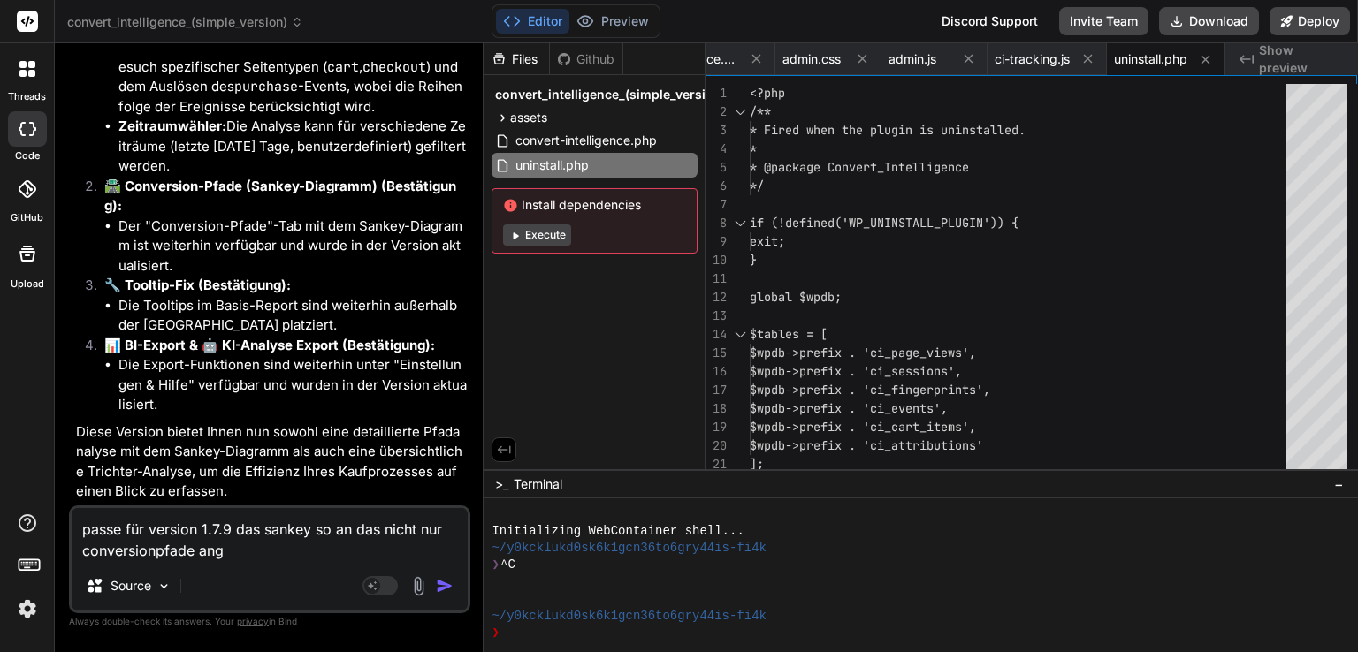
type textarea "x"
type textarea "passe für version 1.7.9 das sankey so an das nicht nur conversionpfade angez"
type textarea "x"
type textarea "passe für version 1.7.9 das sankey so an das nicht nur conversionpfade angeze"
type textarea "x"
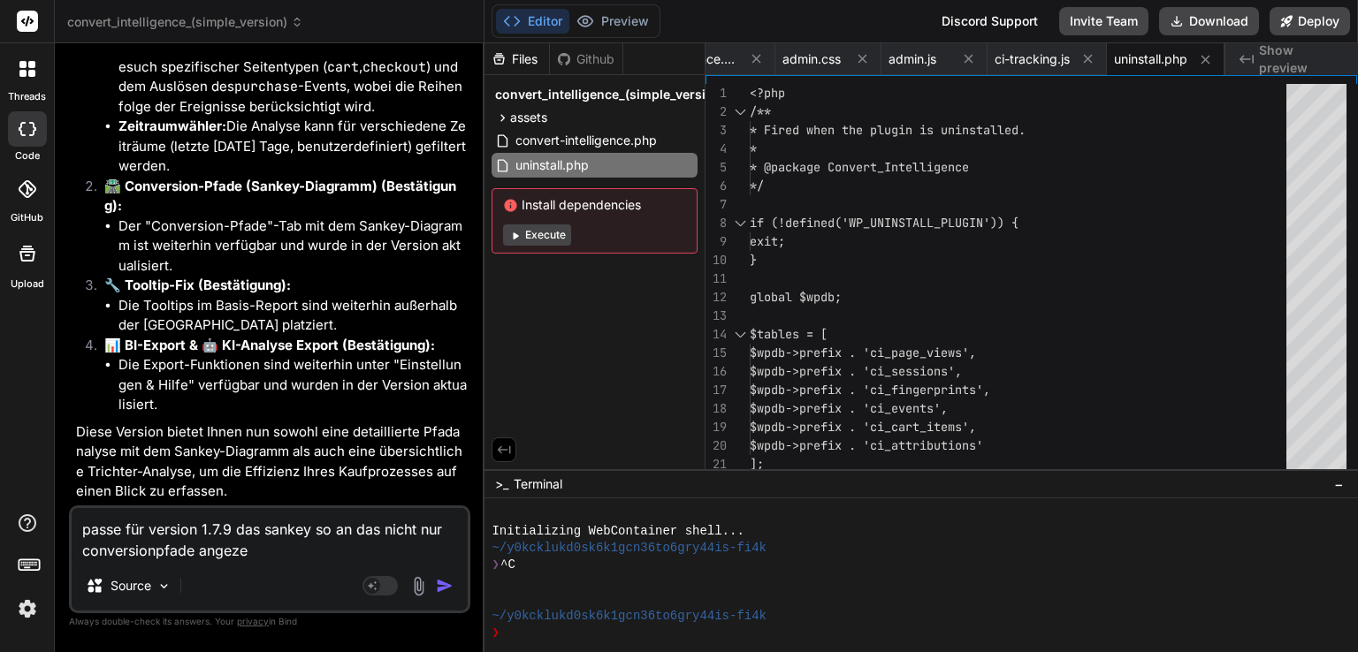
type textarea "passe für version 1.7.9 das sankey so an das nicht nur conversionpfade angezei"
type textarea "x"
type textarea "passe für version 1.7.9 das sankey so an das nicht nur conversionpfade angezeig"
type textarea "x"
type textarea "passe für version 1.7.9 das sankey so an das nicht nur conversionpfade angezeigt"
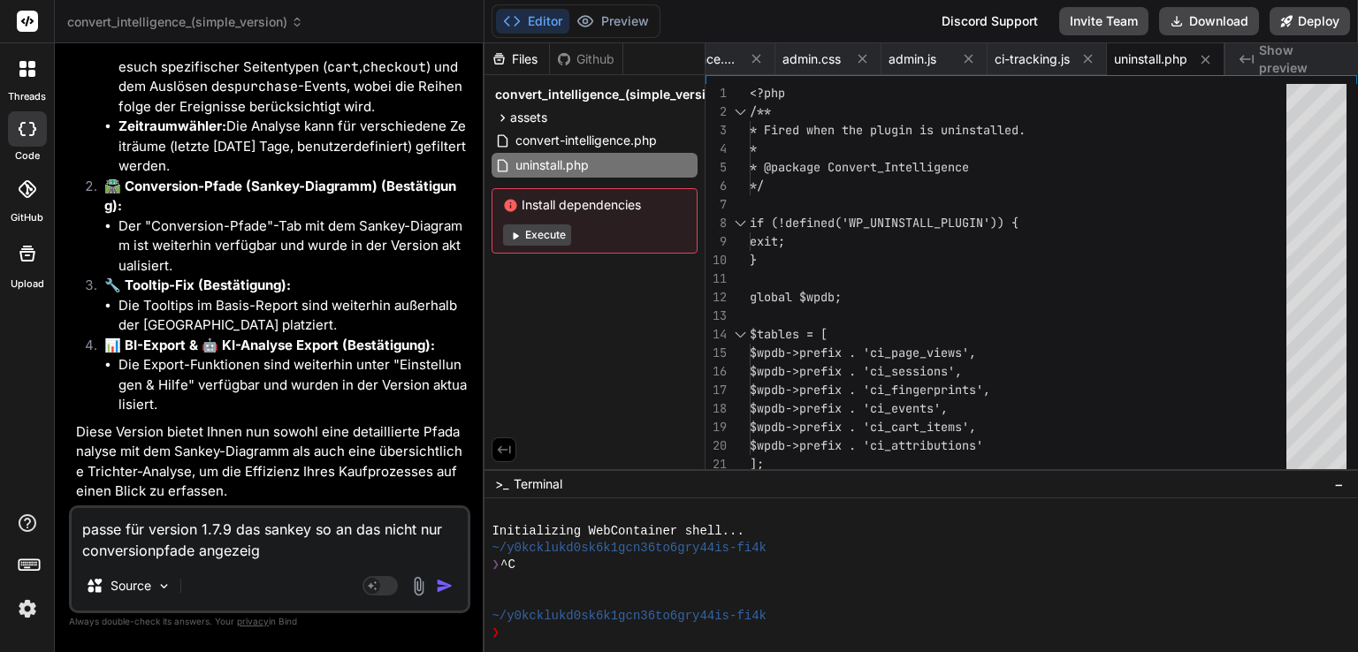
type textarea "x"
type textarea "passe für version 1.7.9 das sankey so an das nicht nur conversionpfade angezeigt"
type textarea "x"
type textarea "passe für version 1.7.9 das sankey so an das nicht nur conversionpfade angezeig…"
type textarea "x"
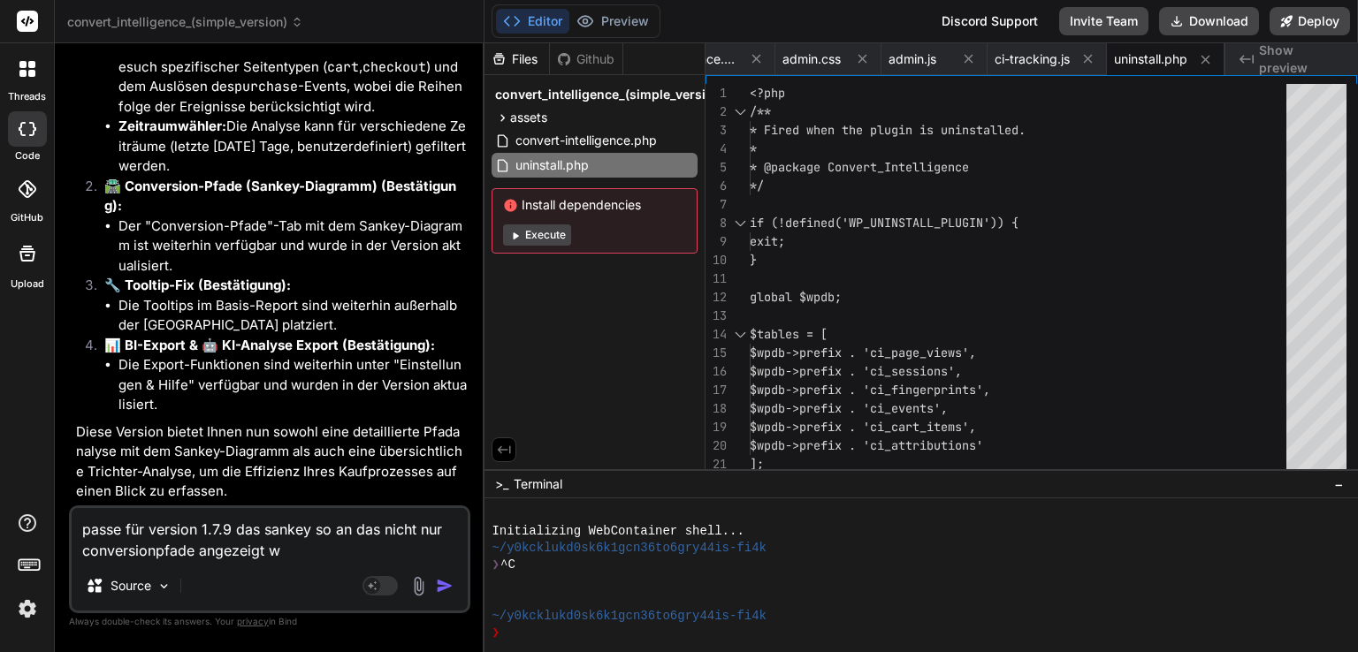
type textarea "passe für version 1.7.9 das sankey so an das nicht nur conversionpfade angezeig…"
type textarea "x"
type textarea "passe für version 1.7.9 das sankey so an das nicht nur conversionpfade angezeig…"
type textarea "x"
type textarea "passe für version 1.7.9 das sankey so an das nicht nur conversionpfade angezeig…"
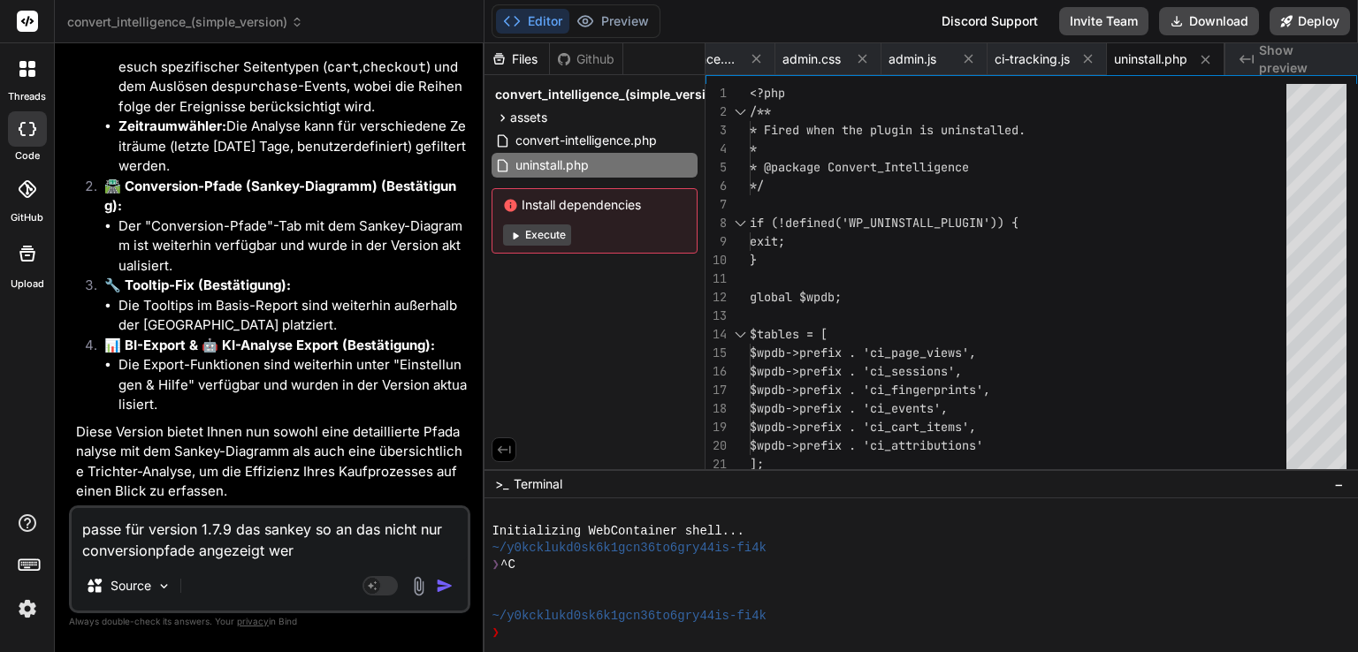
type textarea "x"
type textarea "passe für version 1.7.9 das sankey so an das nicht nur conversionpfade angezeig…"
type textarea "x"
type textarea "passe für version 1.7.9 das sankey so an das nicht nur conversionpfade angezeig…"
type textarea "x"
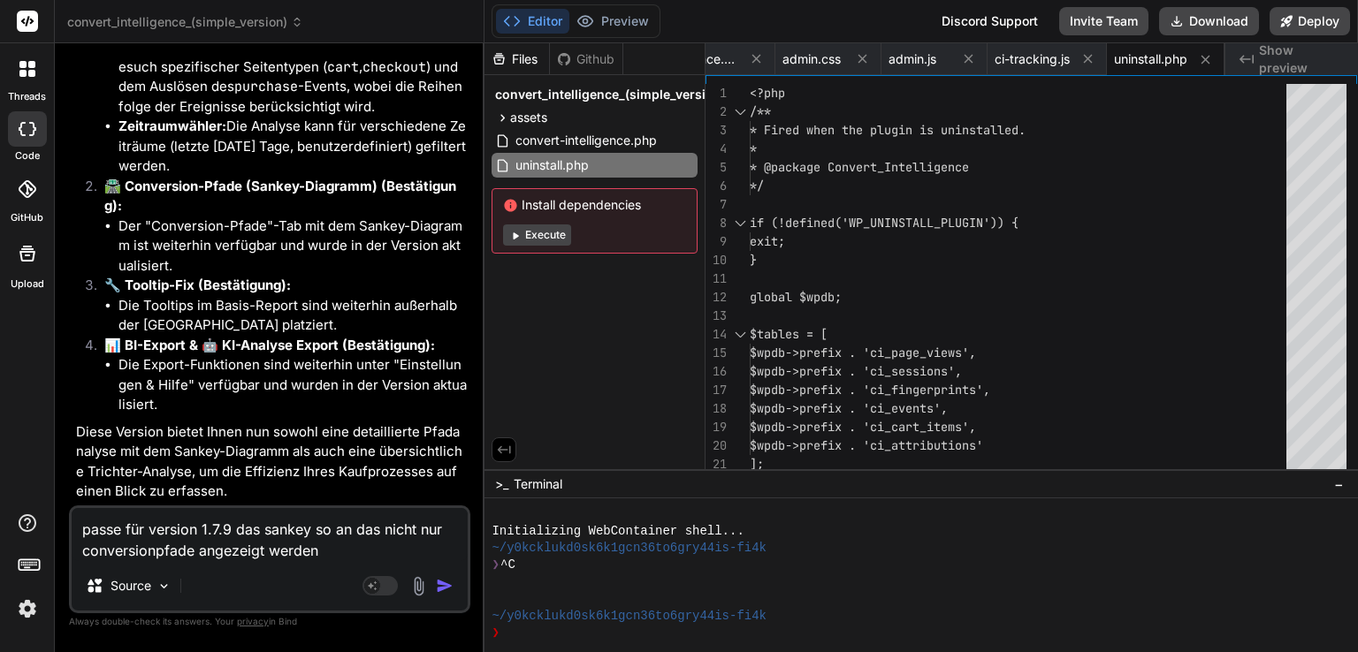
type textarea "passe für version 1.7.9 das sankey so an das nicht nur conversionpfade angezeig…"
type textarea "x"
type textarea "passe für version 1.7.9 das sankey so an das nicht nur conversionpfade angezeig…"
type textarea "x"
type textarea "passe für version 1.7.9 das sankey so an das nicht nur conversionpfade angezeig…"
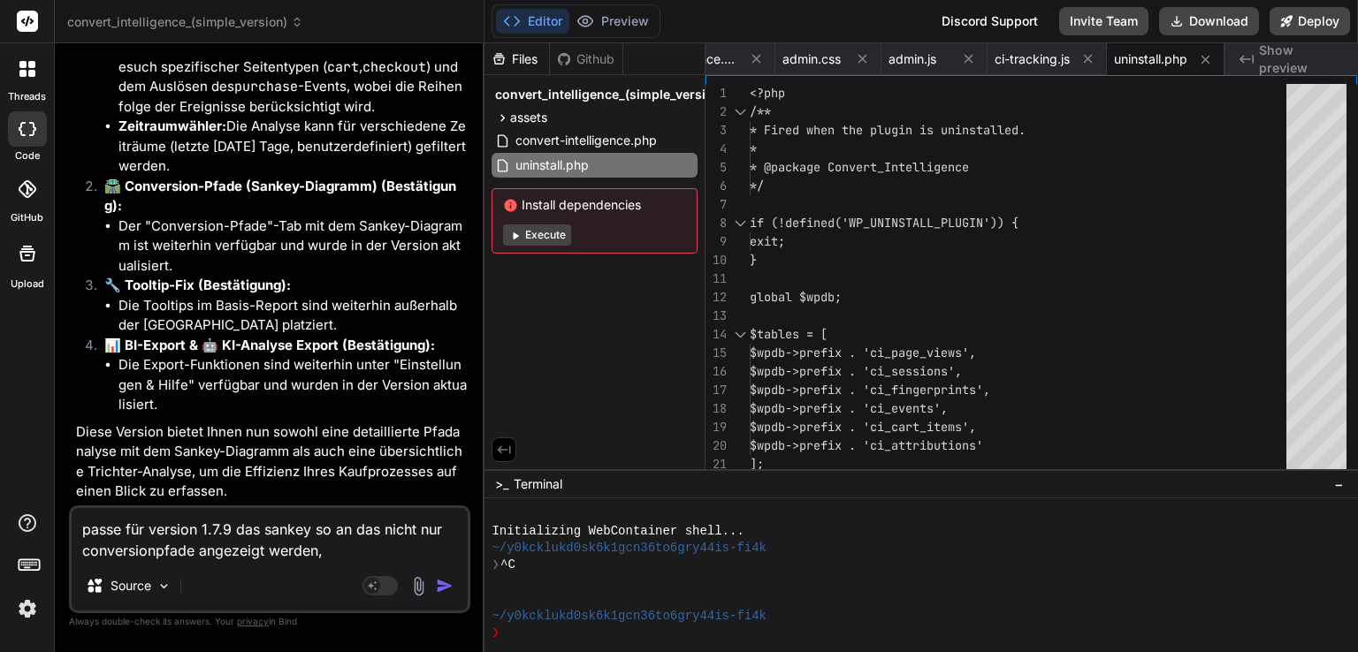
type textarea "x"
type textarea "passe für version 1.7.9 das sankey so an das nicht nur conversionpfade angezeig…"
type textarea "x"
type textarea "passe für version 1.7.9 das sankey so an das nicht nur conversionpfade angezeig…"
type textarea "x"
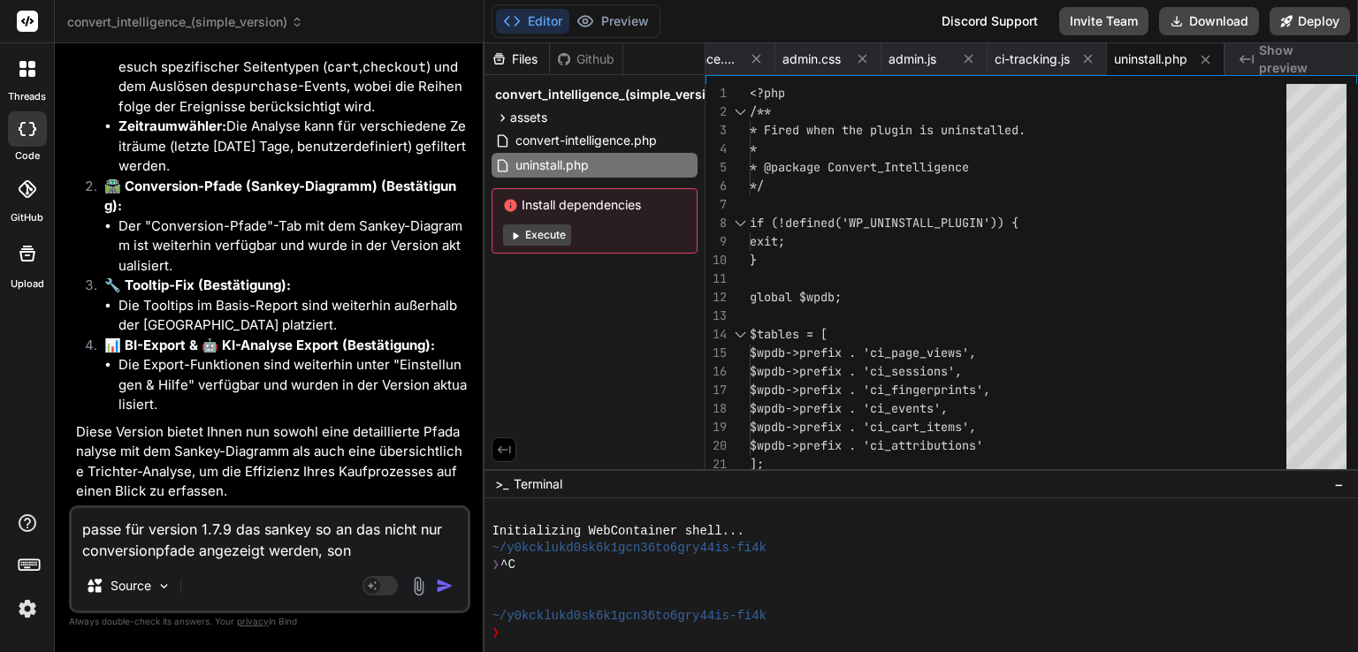
type textarea "passe für version 1.7.9 das sankey so an das nicht nur conversionpfade angezeig…"
type textarea "x"
type textarea "passe für version 1.7.9 das sankey so an das nicht nur conversionpfade angezeig…"
type textarea "x"
type textarea "passe für version 1.7.9 das sankey so an das nicht nur conversionpfade angezeig…"
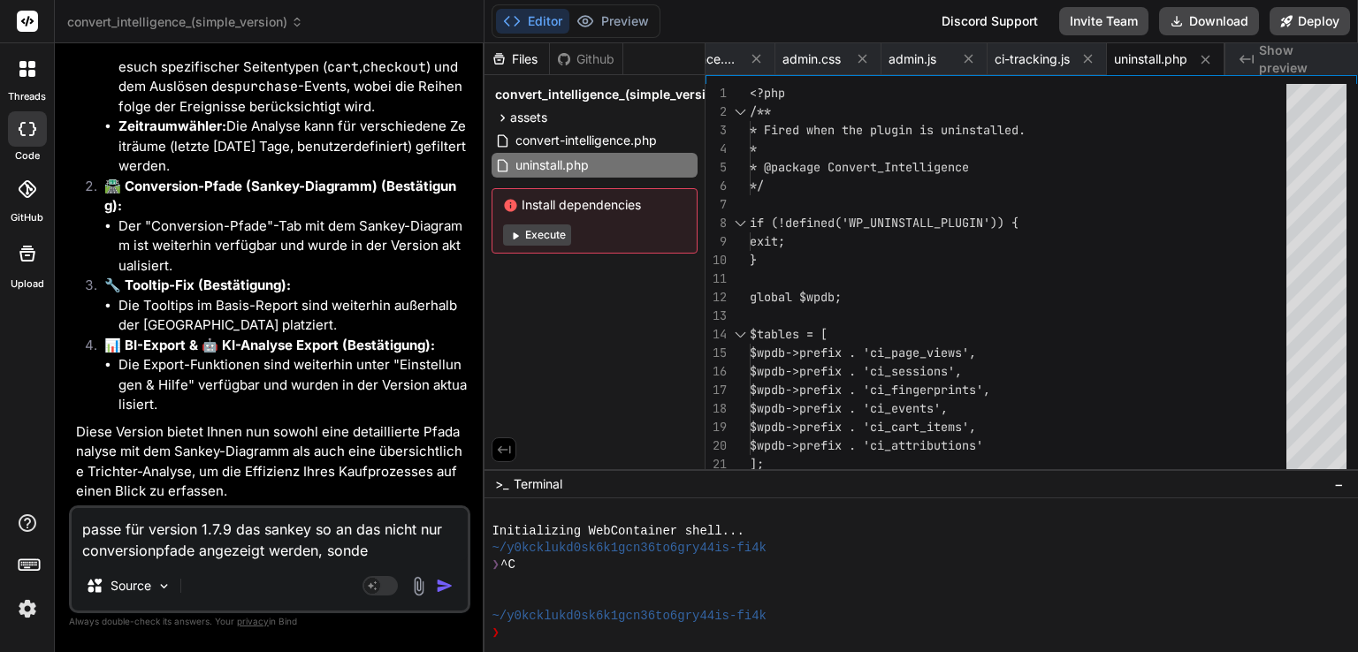
type textarea "x"
type textarea "passe für version 1.7.9 das sankey so an das nicht nur conversionpfade angezeig…"
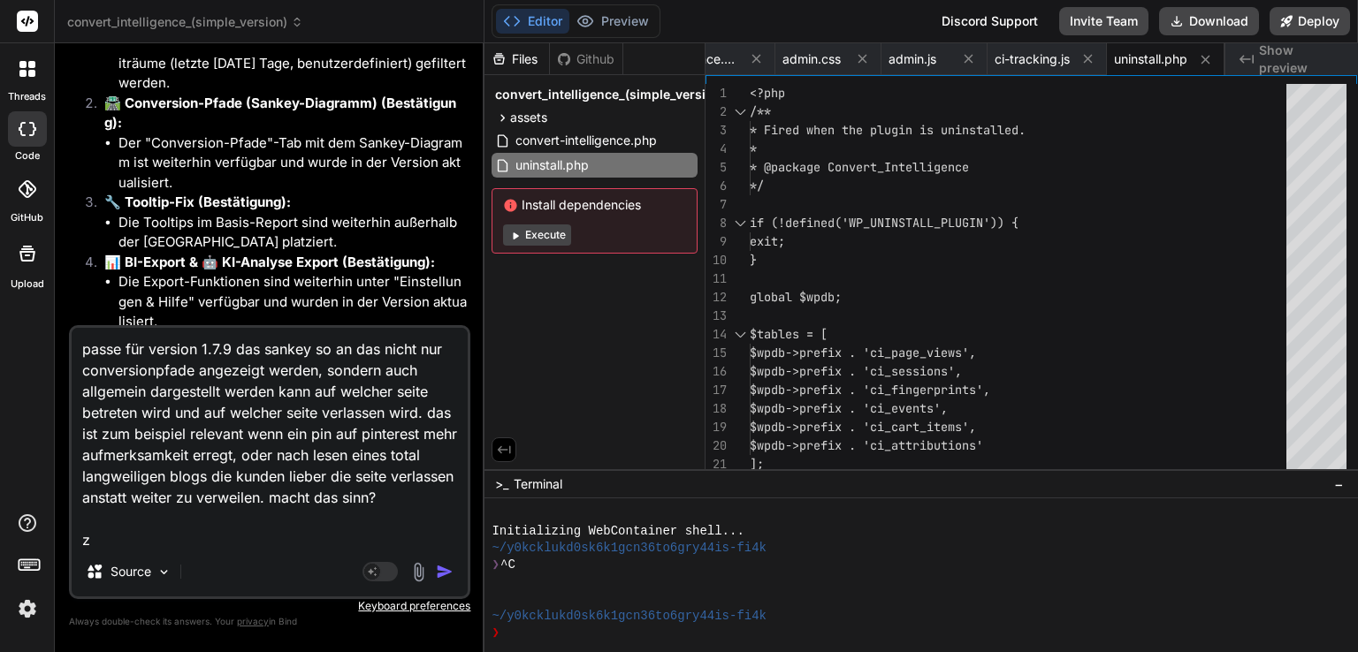
scroll to position [1, 0]
paste textarea "Einstellungen & Hilfe"
click at [440, 574] on img "button" at bounding box center [445, 572] width 18 height 18
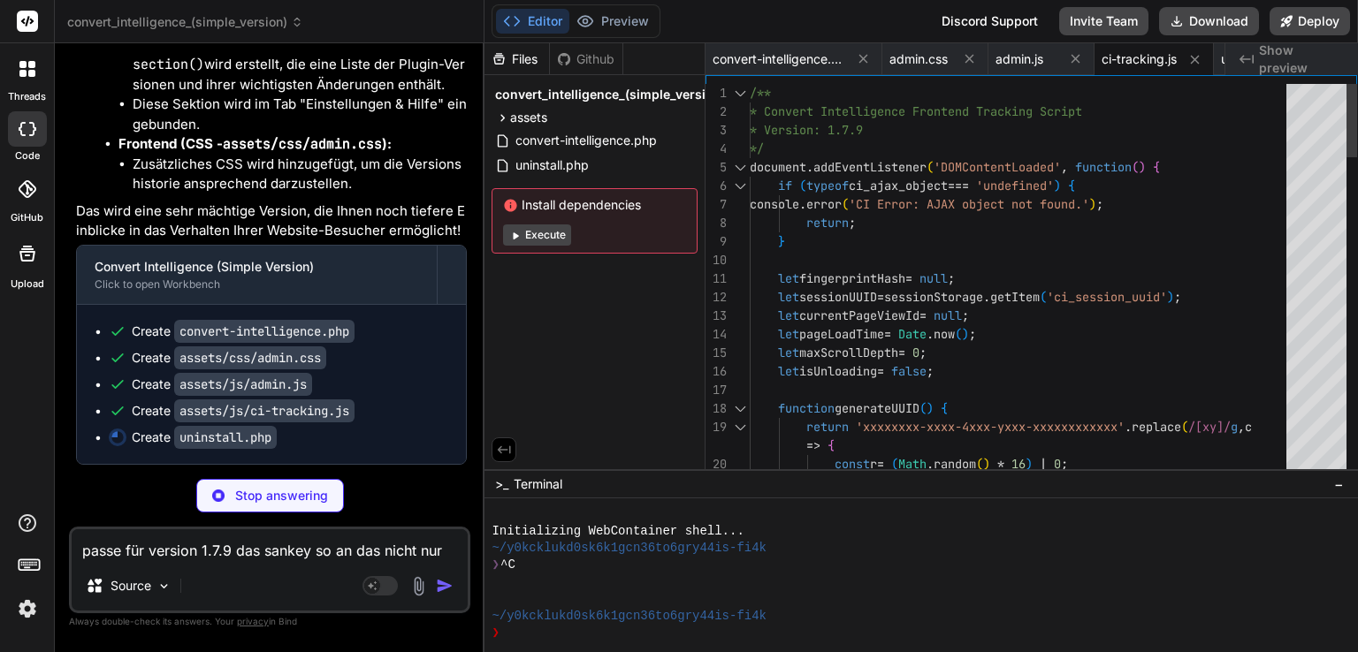
scroll to position [0, 109]
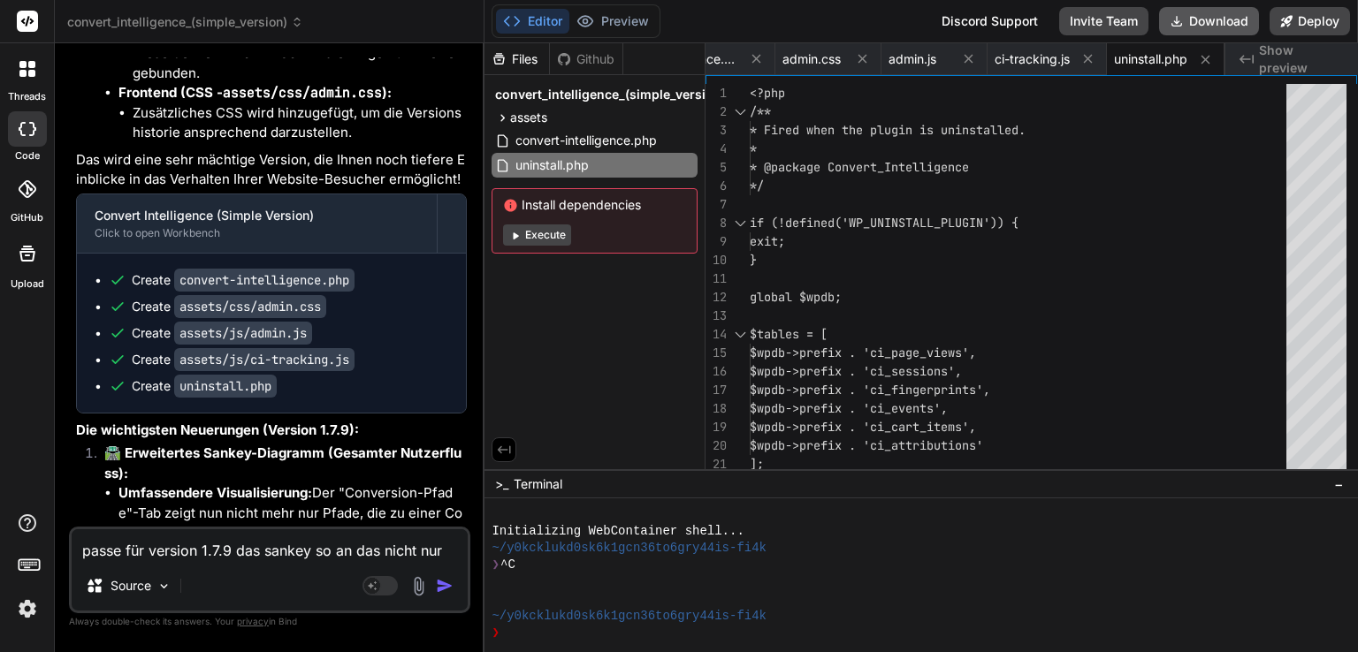
click at [1215, 26] on button "Download" at bounding box center [1209, 21] width 100 height 28
click at [223, 544] on textarea "passe für version 1.7.9 das sankey so an das nicht nur conversionpfade angezeig…" at bounding box center [270, 546] width 396 height 32
paste textarea "Das Plugin kann nicht aktiviert werden, da es einen fatalen Fehler erzeugt."
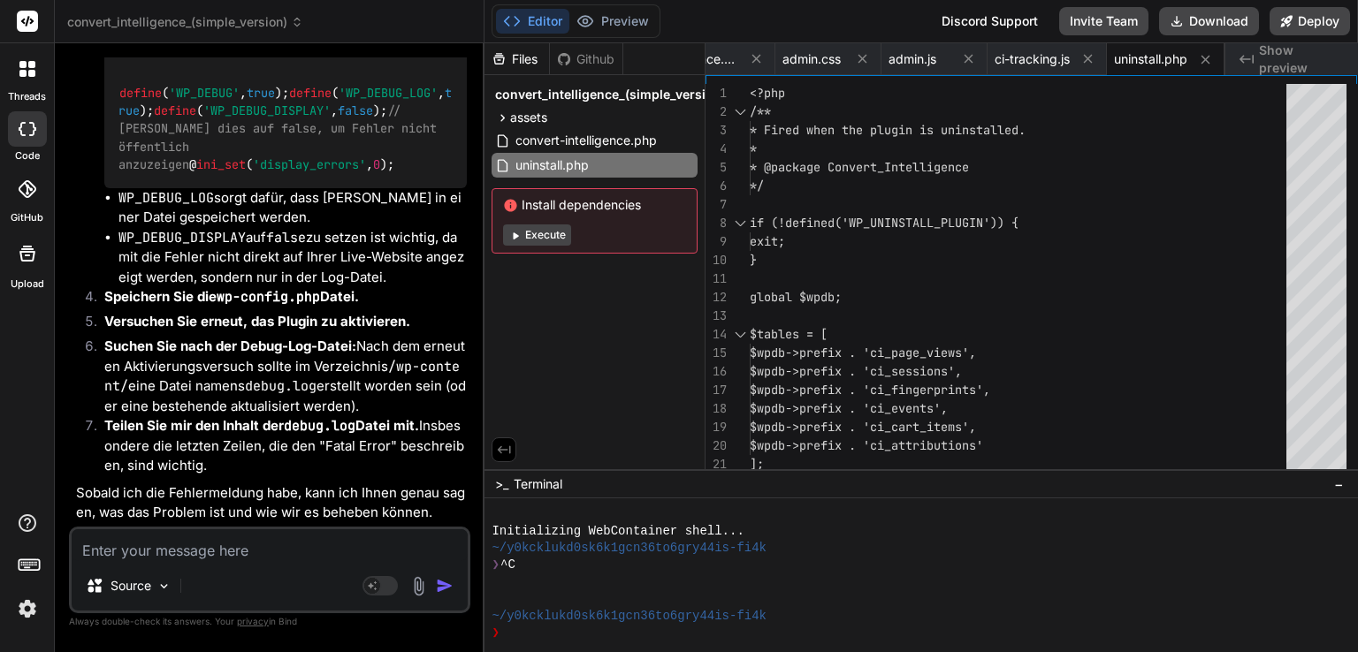
scroll to position [16862, 0]
paste textarea "[[DATE] 13:08:06 UTC] PHP Parse error: syntax error, unexpected single-quoted s…"
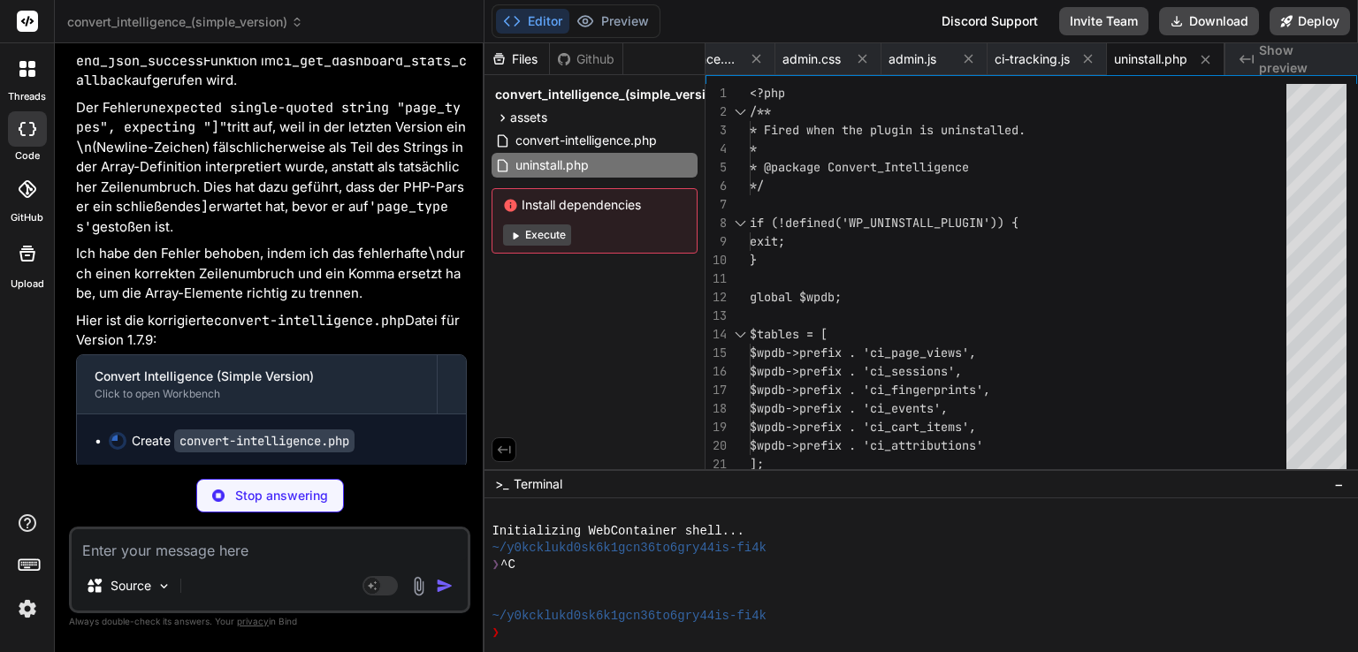
scroll to position [17583, 0]
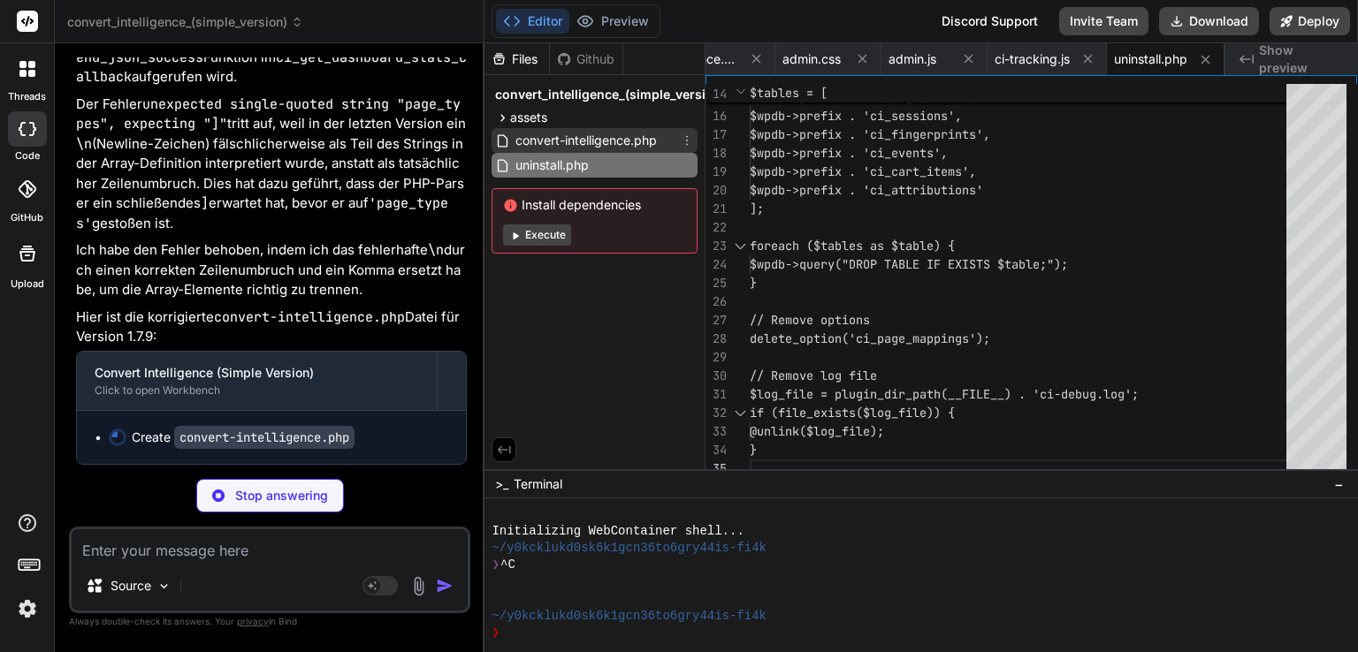
click at [594, 142] on span "convert-intelligence.php" at bounding box center [586, 140] width 145 height 21
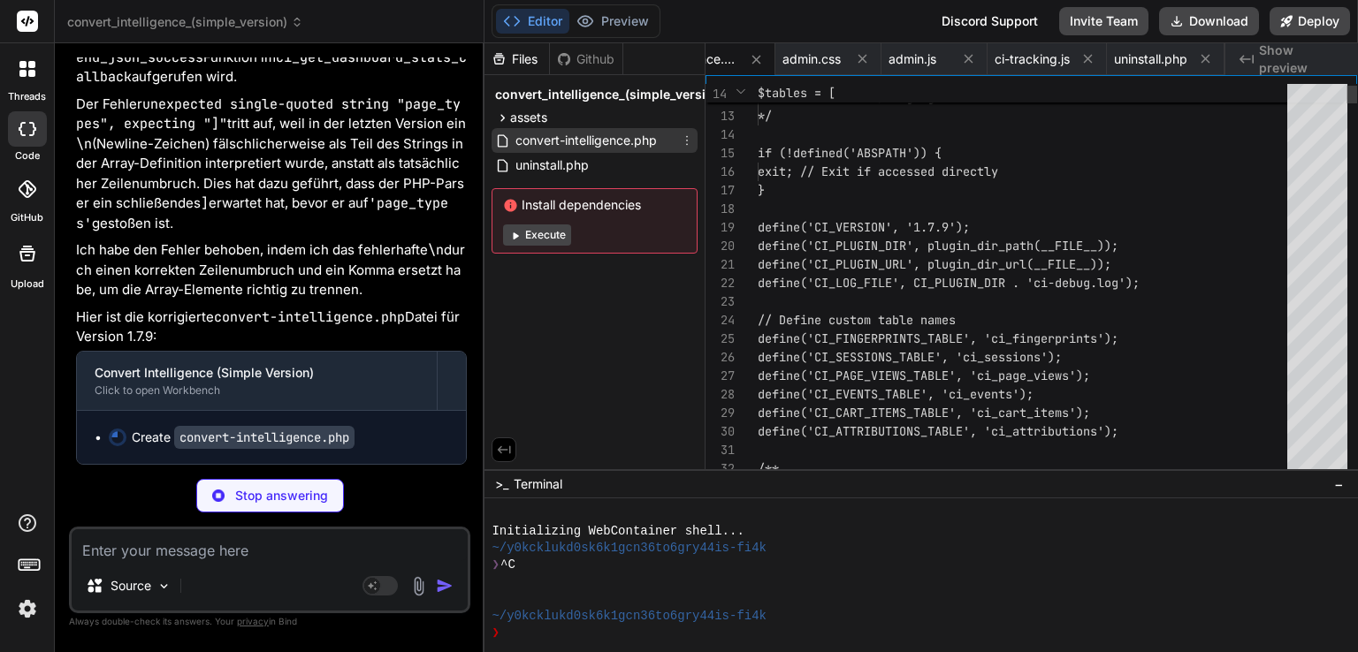
scroll to position [0, 0]
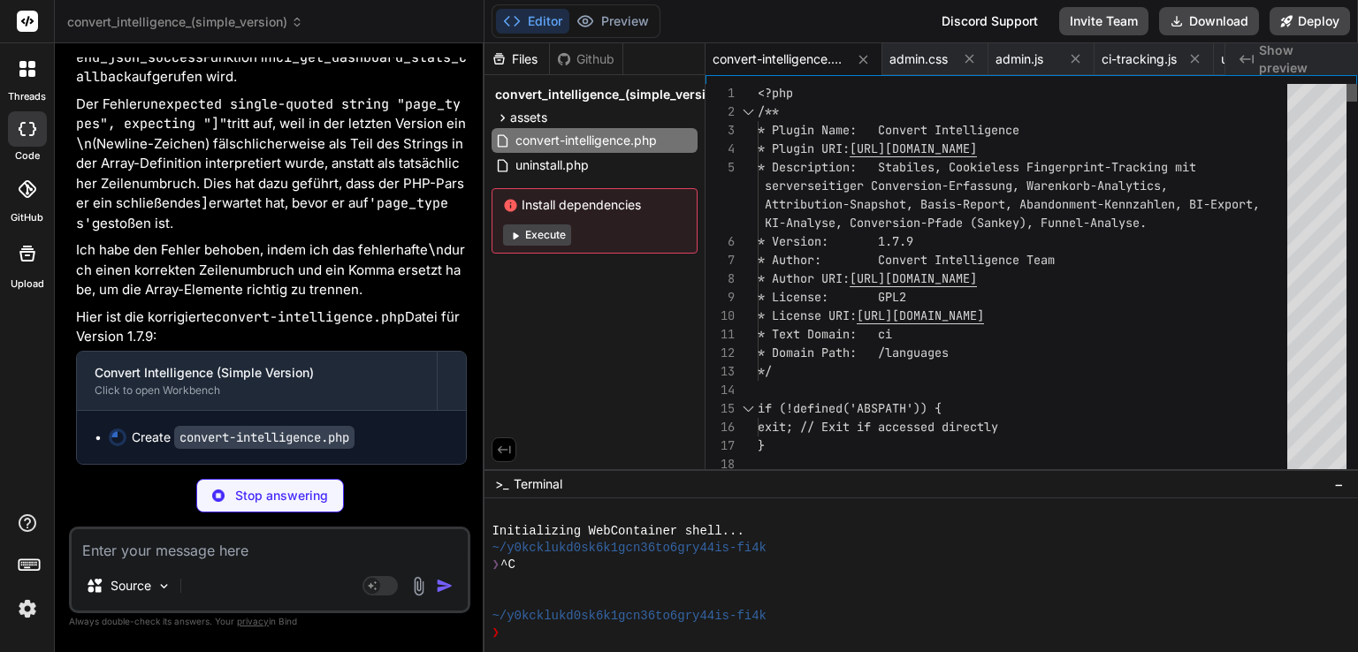
click at [1357, 84] on div at bounding box center [1351, 93] width 11 height 18
click at [502, 121] on icon at bounding box center [502, 118] width 15 height 15
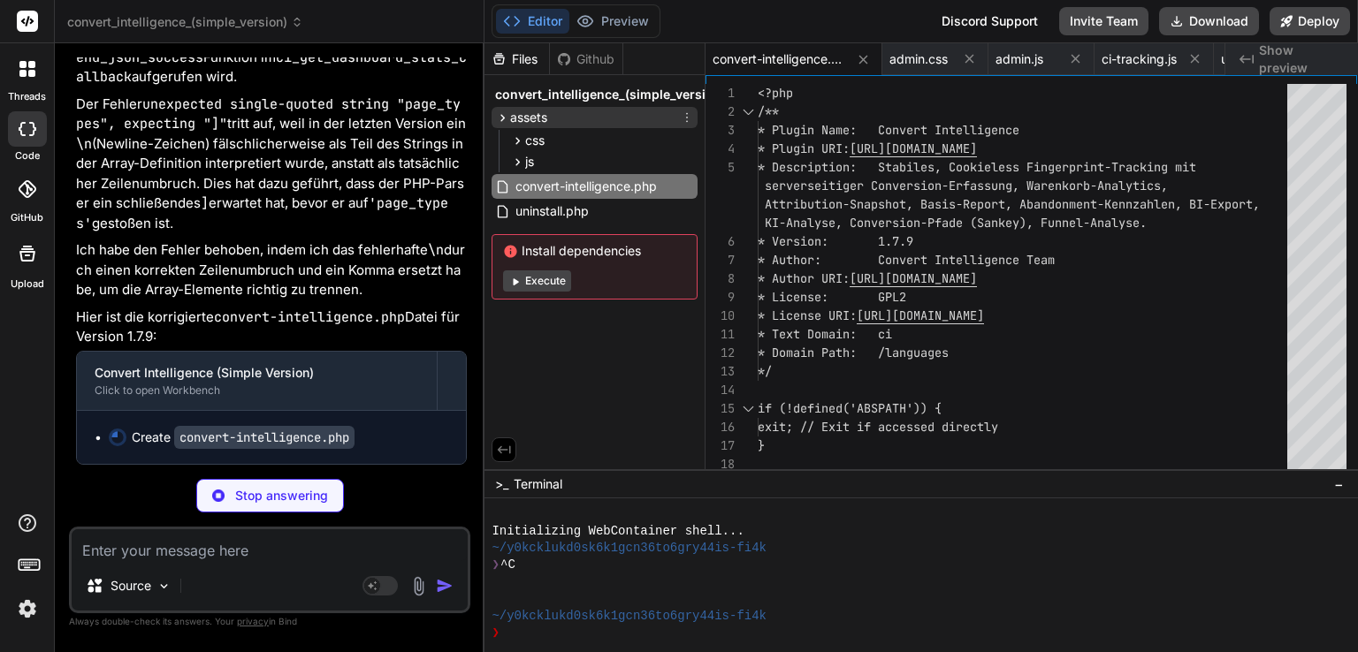
click at [505, 116] on icon at bounding box center [502, 118] width 15 height 15
